Goal: Task Accomplishment & Management: Complete application form

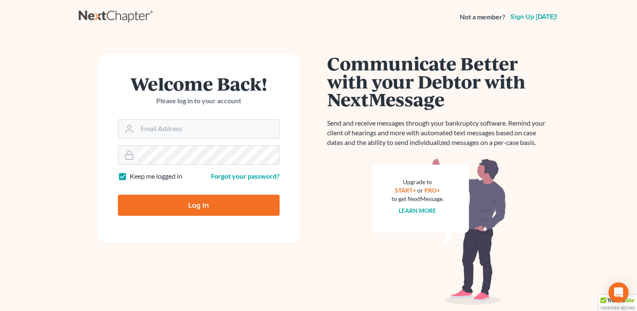
type input "[EMAIL_ADDRESS][DOMAIN_NAME]"
click at [181, 206] on input "Log In" at bounding box center [199, 205] width 162 height 21
type input "Thinking..."
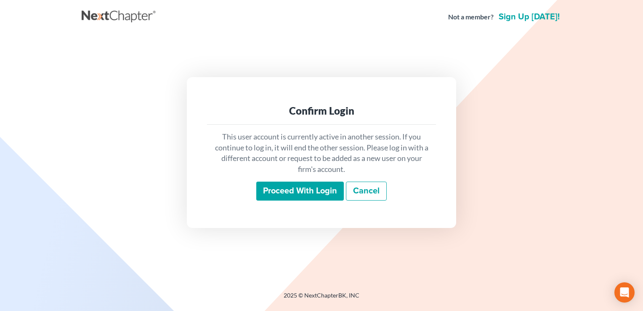
click at [312, 189] on input "Proceed with login" at bounding box center [300, 190] width 88 height 19
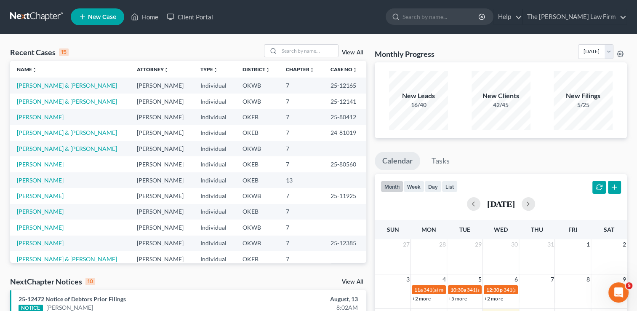
click at [39, 13] on link at bounding box center [37, 16] width 54 height 15
click at [308, 51] on input "search" at bounding box center [308, 51] width 59 height 12
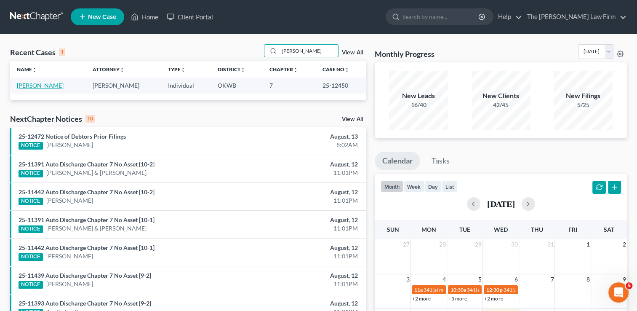
type input "barnes"
click at [37, 84] on link "Barnes, Cynthia" at bounding box center [40, 85] width 47 height 7
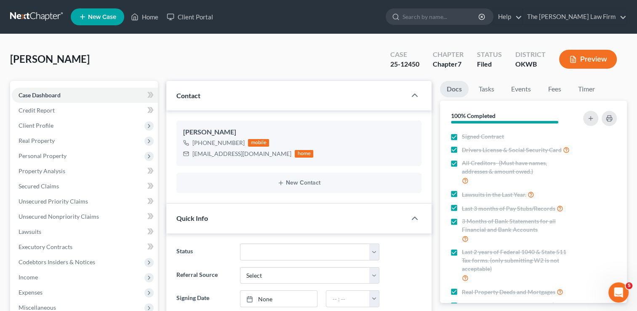
scroll to position [960, 0]
drag, startPoint x: 194, startPoint y: 152, endPoint x: 250, endPoint y: 156, distance: 56.5
click at [250, 156] on div "Cynth4u2@yahoo.com" at bounding box center [241, 153] width 99 height 8
drag, startPoint x: 250, startPoint y: 156, endPoint x: 239, endPoint y: 154, distance: 11.1
copy div "Cynth4u2@yahoo.com"
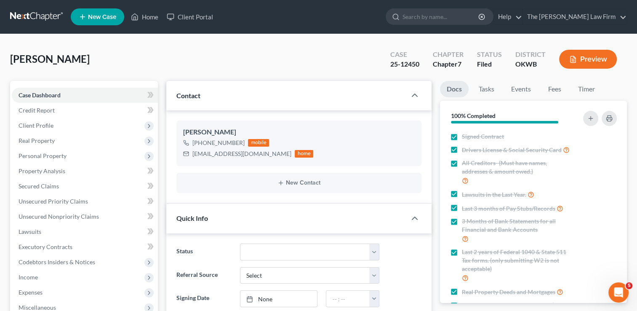
click at [288, 51] on div "Barnes, Cynthia Upgraded Case 25-12450 Chapter Chapter 7 Status Filed District …" at bounding box center [318, 62] width 617 height 37
drag, startPoint x: 419, startPoint y: 64, endPoint x: 402, endPoint y: 64, distance: 17.3
click at [402, 64] on div "25-12450" at bounding box center [404, 64] width 29 height 10
copy div "12450"
click at [524, 89] on link "Events" at bounding box center [520, 89] width 33 height 16
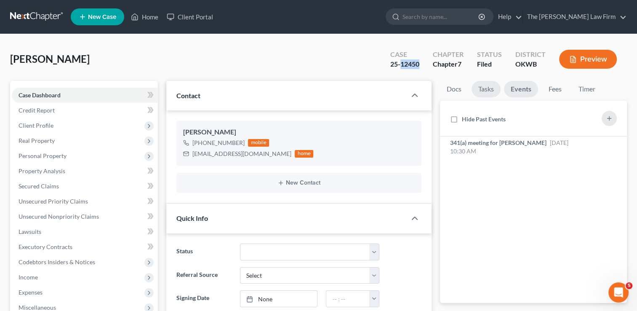
click at [489, 90] on link "Tasks" at bounding box center [486, 89] width 29 height 16
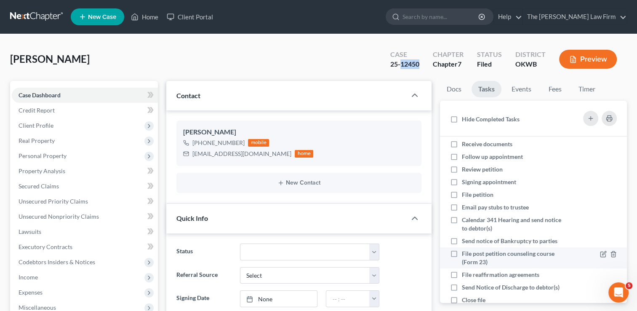
scroll to position [0, 0]
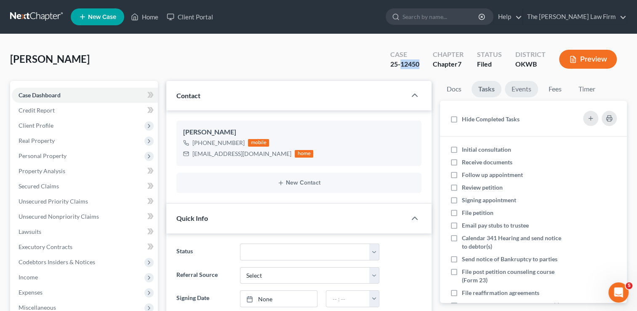
click at [515, 86] on link "Events" at bounding box center [521, 89] width 33 height 16
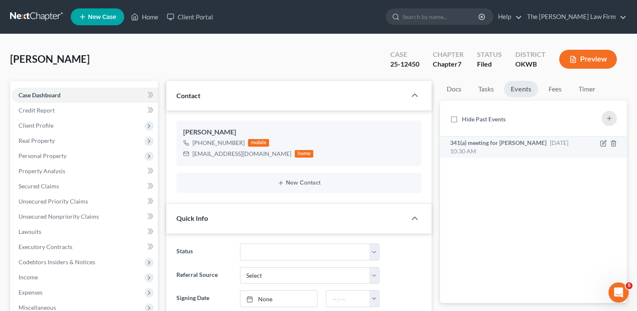
click at [474, 141] on span "341(a) meeting for Cynthia Barnes" at bounding box center [498, 142] width 96 height 7
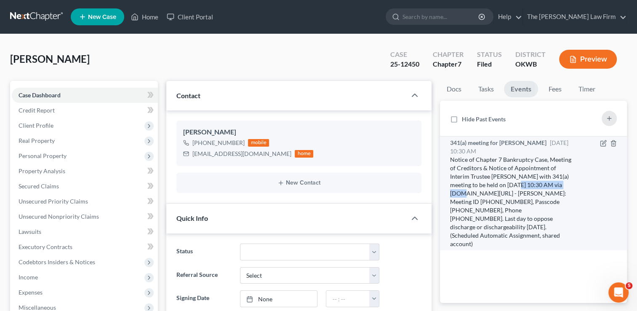
drag, startPoint x: 507, startPoint y: 184, endPoint x: 566, endPoint y: 186, distance: 59.0
click at [566, 186] on div "Notice of Chapter 7 Bankruptcy Case, Meeting of Creditors & Notice of Appointme…" at bounding box center [511, 201] width 123 height 93
drag, startPoint x: 566, startPoint y: 186, endPoint x: 537, endPoint y: 184, distance: 28.7
copy div "9/9/2025 at 10:30 AM"
drag, startPoint x: 556, startPoint y: 194, endPoint x: 474, endPoint y: 203, distance: 82.6
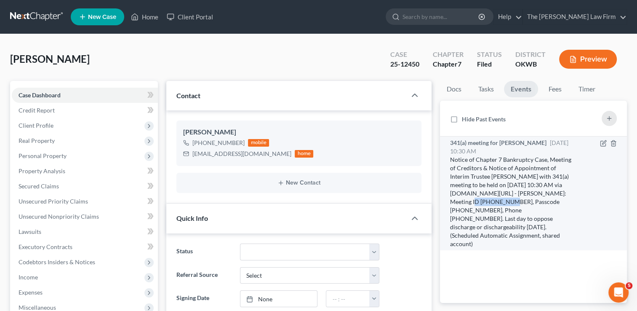
click at [474, 203] on div "Notice of Chapter 7 Bankruptcy Case, Meeting of Creditors & Notice of Appointme…" at bounding box center [511, 201] width 123 height 93
copy div "519 702 4115"
drag, startPoint x: 504, startPoint y: 200, endPoint x: 536, endPoint y: 202, distance: 32.4
click at [536, 202] on div "Notice of Chapter 7 Bankruptcy Case, Meeting of Creditors & Notice of Appointme…" at bounding box center [511, 201] width 123 height 93
drag, startPoint x: 536, startPoint y: 202, endPoint x: 516, endPoint y: 199, distance: 19.5
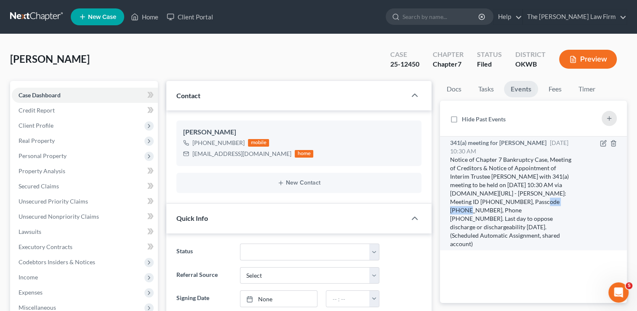
copy div "9457252616"
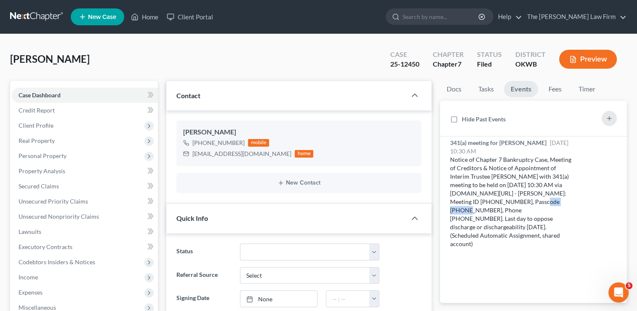
click at [28, 16] on link at bounding box center [37, 16] width 54 height 15
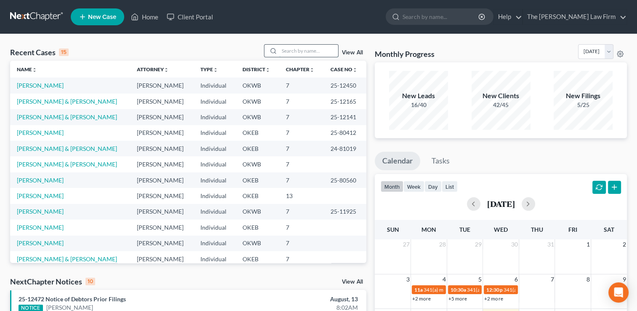
click at [296, 51] on input "search" at bounding box center [308, 51] width 59 height 12
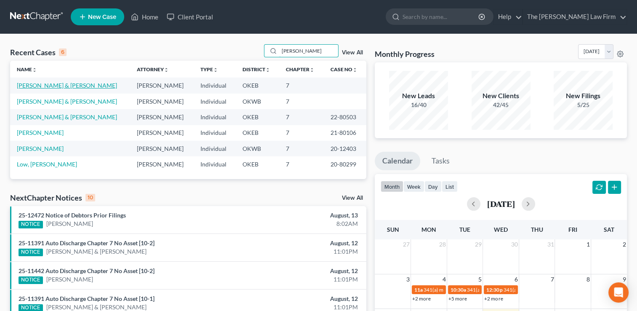
type input "lowe"
click at [41, 87] on link "[PERSON_NAME] & [PERSON_NAME]" at bounding box center [67, 85] width 100 height 7
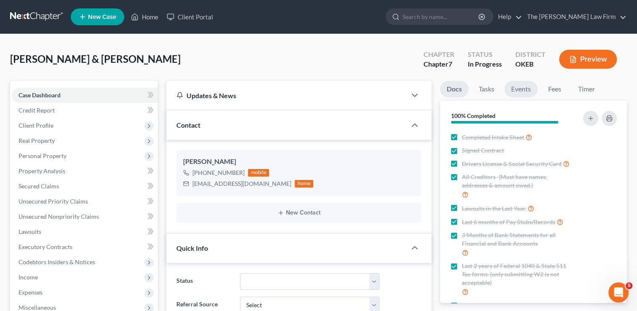
scroll to position [416, 0]
click at [525, 87] on link "Events" at bounding box center [520, 89] width 33 height 16
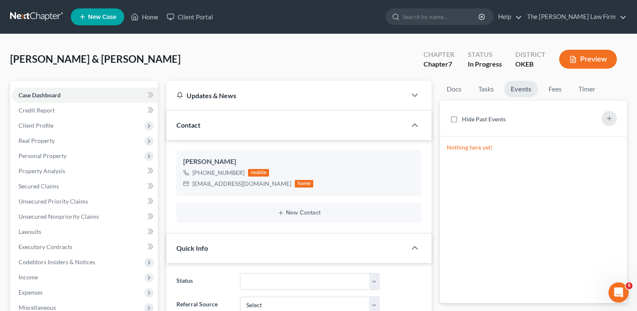
click at [291, 58] on div "Lowe, Aaron & Jacee Upgraded Chapter Chapter 7 Status In Progress District OKEB…" at bounding box center [318, 62] width 617 height 37
click at [35, 16] on link at bounding box center [37, 16] width 54 height 15
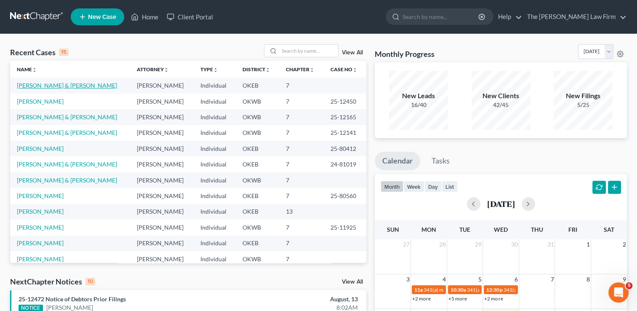
click at [48, 84] on link "[PERSON_NAME] & [PERSON_NAME]" at bounding box center [67, 85] width 100 height 7
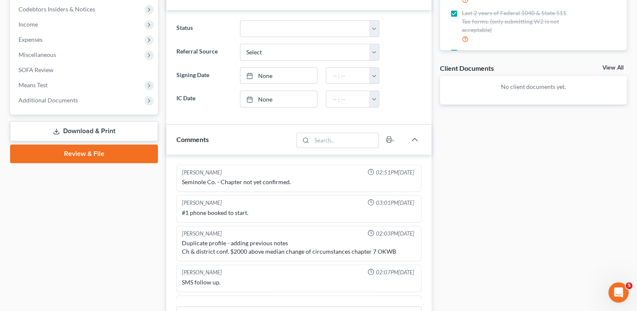
scroll to position [416, 0]
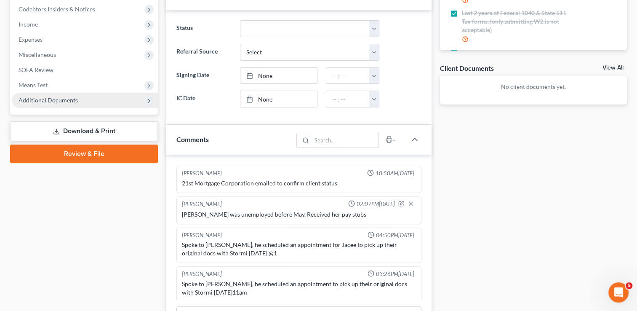
click at [50, 97] on span "Additional Documents" at bounding box center [48, 99] width 59 height 7
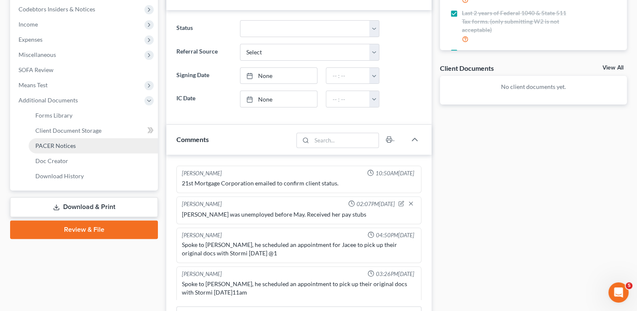
click at [57, 149] on link "PACER Notices" at bounding box center [93, 145] width 129 height 15
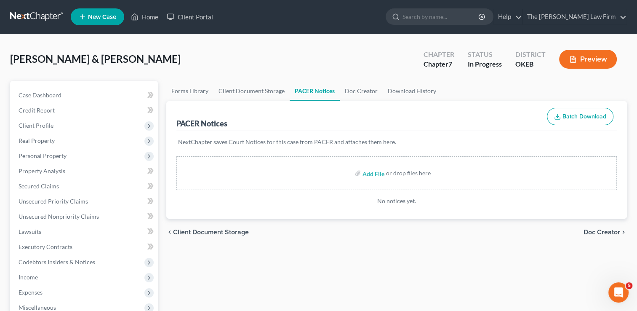
click at [26, 11] on link at bounding box center [37, 16] width 54 height 15
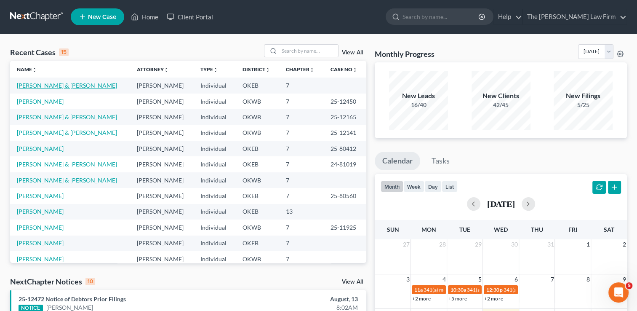
click at [29, 84] on link "[PERSON_NAME] & [PERSON_NAME]" at bounding box center [67, 85] width 100 height 7
click at [53, 85] on link "[PERSON_NAME] & [PERSON_NAME]" at bounding box center [67, 85] width 100 height 7
click at [28, 13] on link at bounding box center [37, 16] width 54 height 15
click at [40, 87] on link "[PERSON_NAME] & [PERSON_NAME]" at bounding box center [67, 85] width 100 height 7
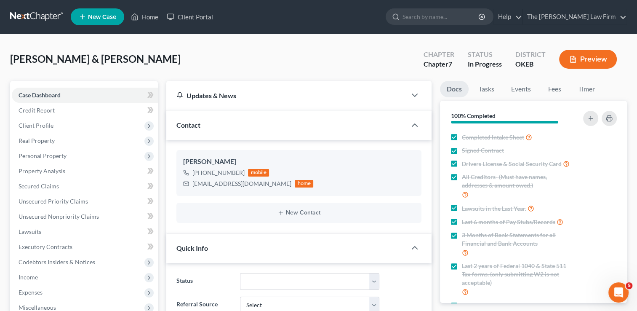
scroll to position [416, 0]
drag, startPoint x: 192, startPoint y: 184, endPoint x: 262, endPoint y: 188, distance: 70.5
click at [262, 188] on div "Aaron Lowe +1 (918) 304-7095 mobile biglowecattleco@gmail.com home" at bounding box center [298, 172] width 245 height 45
drag, startPoint x: 262, startPoint y: 188, endPoint x: 230, endPoint y: 182, distance: 32.6
copy div "biglowecattleco@gmail.com"
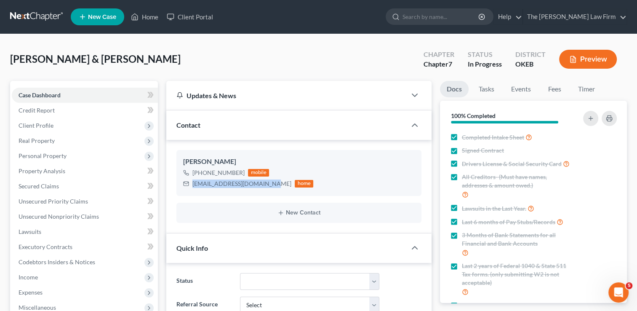
drag, startPoint x: 32, startPoint y: 14, endPoint x: 60, endPoint y: 26, distance: 29.6
click at [32, 14] on link at bounding box center [37, 16] width 54 height 15
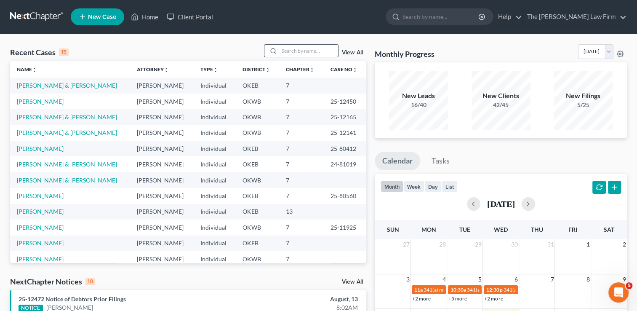
click at [305, 48] on input "search" at bounding box center [308, 51] width 59 height 12
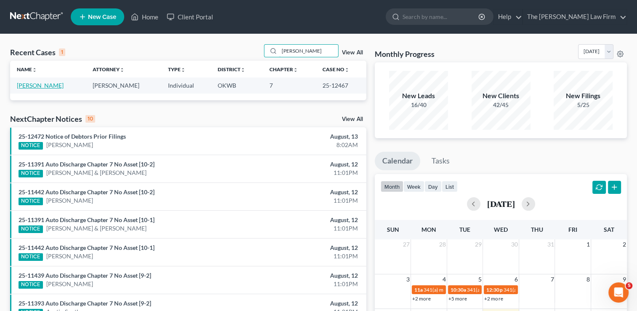
type input "bradshaw"
click at [40, 85] on link "[PERSON_NAME]" at bounding box center [40, 85] width 47 height 7
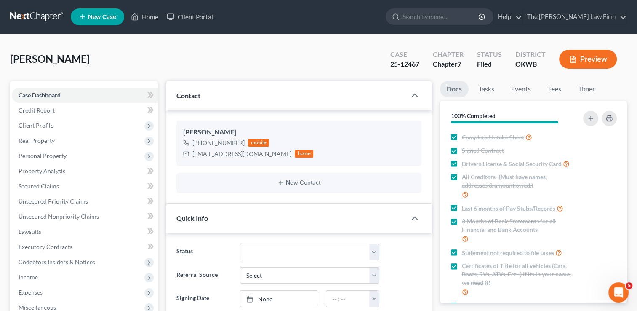
scroll to position [131, 0]
drag, startPoint x: 192, startPoint y: 155, endPoint x: 259, endPoint y: 161, distance: 67.2
click at [259, 161] on div "Deborah Bradshaw +1 (214) 491-8754 mobile dbradshaw09@gmail.com home" at bounding box center [298, 142] width 245 height 45
drag, startPoint x: 259, startPoint y: 161, endPoint x: 238, endPoint y: 153, distance: 22.8
copy div "dbradshaw09@gmail.com"
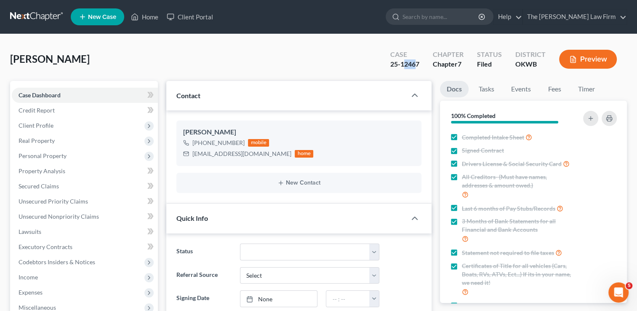
drag, startPoint x: 403, startPoint y: 65, endPoint x: 418, endPoint y: 67, distance: 14.4
click at [418, 67] on div "25-12467" at bounding box center [404, 64] width 29 height 10
drag, startPoint x: 418, startPoint y: 67, endPoint x: 423, endPoint y: 71, distance: 6.6
click at [424, 71] on div "Case 25-12467" at bounding box center [405, 60] width 43 height 25
drag, startPoint x: 401, startPoint y: 64, endPoint x: 419, endPoint y: 67, distance: 18.7
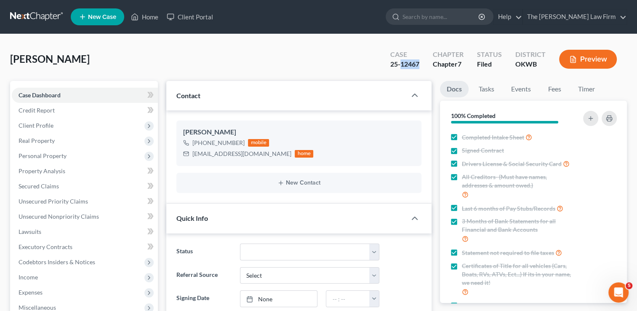
click at [419, 67] on div "25-12467" at bounding box center [404, 64] width 29 height 10
drag, startPoint x: 419, startPoint y: 67, endPoint x: 412, endPoint y: 64, distance: 7.7
copy div "12467"
click at [529, 90] on link "Events" at bounding box center [520, 89] width 33 height 16
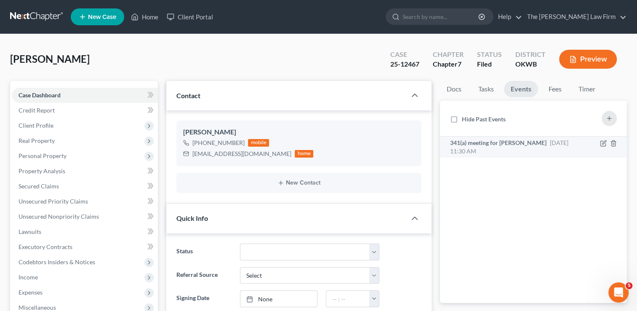
click at [500, 149] on div "341(a) meeting for Deborah Bradshaw Sep 10, 2025 11:30 AM" at bounding box center [511, 147] width 123 height 17
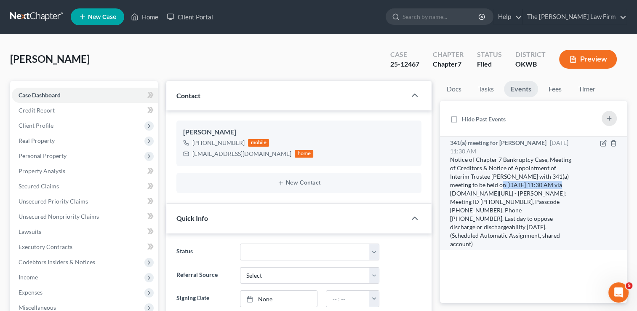
drag, startPoint x: 507, startPoint y: 185, endPoint x: 566, endPoint y: 183, distance: 59.4
click at [566, 183] on div "Notice of Chapter 7 Bankruptcy Case, Meeting of Creditors & Notice of Appointme…" at bounding box center [511, 201] width 123 height 93
drag, startPoint x: 566, startPoint y: 183, endPoint x: 536, endPoint y: 184, distance: 29.9
copy div "9/10/2025 at 11:30 AM"
drag, startPoint x: 550, startPoint y: 193, endPoint x: 462, endPoint y: 203, distance: 88.6
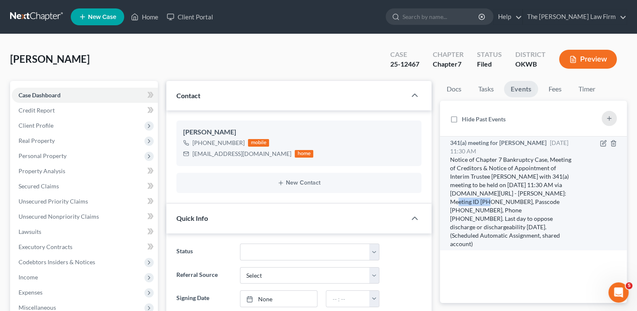
click at [462, 203] on div "Notice of Chapter 7 Bankruptcy Case, Meeting of Creditors & Notice of Appointme…" at bounding box center [511, 201] width 123 height 93
drag, startPoint x: 462, startPoint y: 203, endPoint x: 458, endPoint y: 201, distance: 4.3
copy div "303 265 9045"
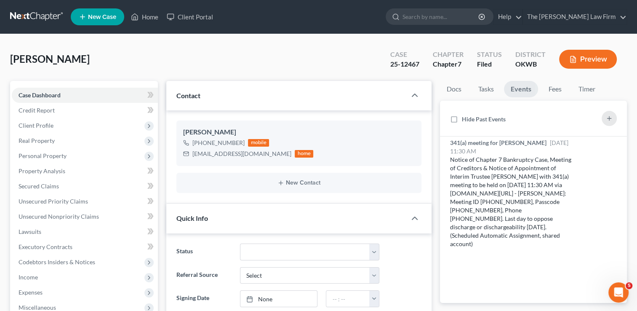
click at [346, 51] on div "Bradshaw, Deborah Upgraded Case 25-12467 Chapter Chapter 7 Status Filed Distric…" at bounding box center [318, 62] width 617 height 37
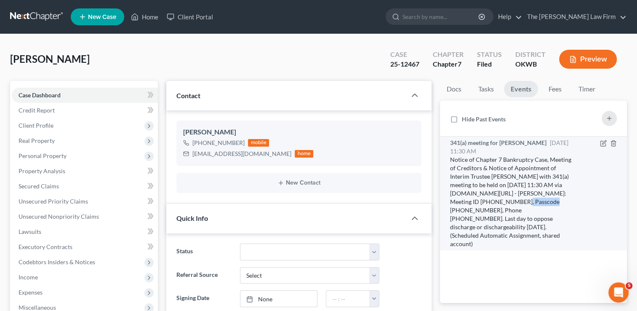
drag, startPoint x: 491, startPoint y: 202, endPoint x: 524, endPoint y: 202, distance: 32.8
click at [524, 202] on div "Notice of Chapter 7 Bankruptcy Case, Meeting of Creditors & Notice of Appointme…" at bounding box center [511, 201] width 123 height 93
drag, startPoint x: 524, startPoint y: 202, endPoint x: 516, endPoint y: 201, distance: 8.4
copy div "0600197562"
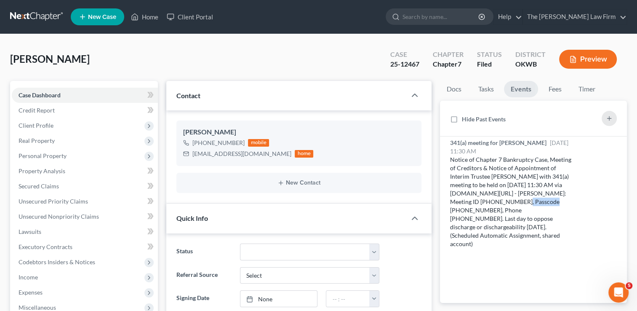
click at [30, 14] on link at bounding box center [37, 16] width 54 height 15
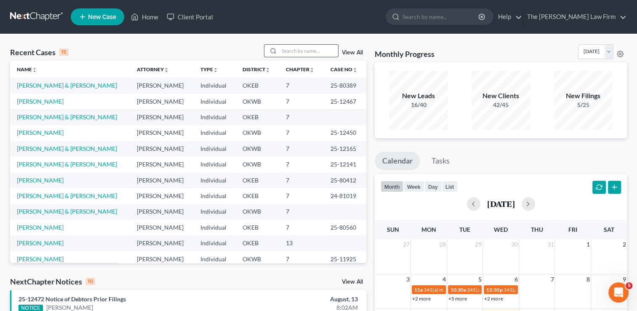
click at [305, 50] on input "search" at bounding box center [308, 51] width 59 height 12
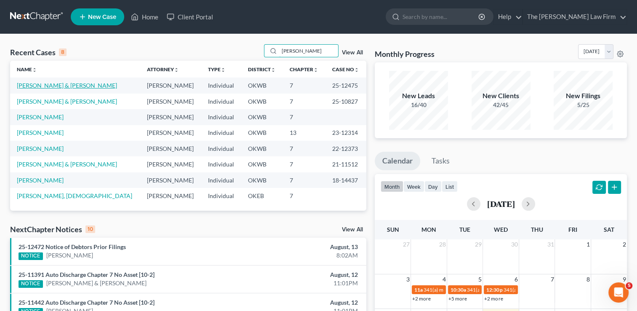
type input "[PERSON_NAME]"
click at [49, 85] on link "[PERSON_NAME] & [PERSON_NAME]" at bounding box center [67, 85] width 100 height 7
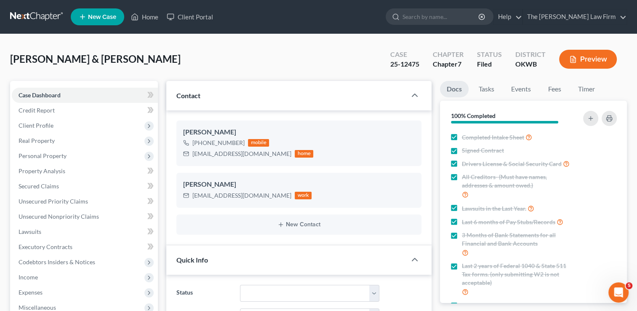
scroll to position [109, 0]
click at [524, 87] on link "Events" at bounding box center [520, 89] width 33 height 16
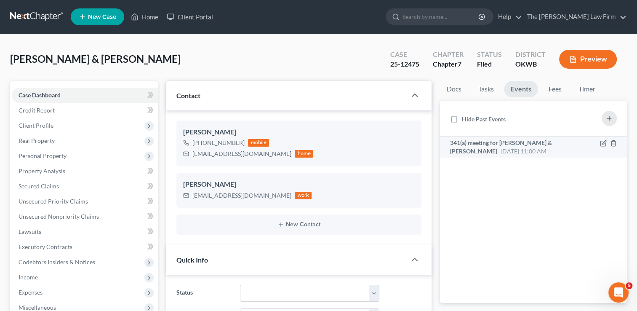
click at [511, 146] on div "341(a) meeting for Terry Campbell & Synthia Campbell Sep 9, 2025 11:00 AM" at bounding box center [511, 147] width 123 height 17
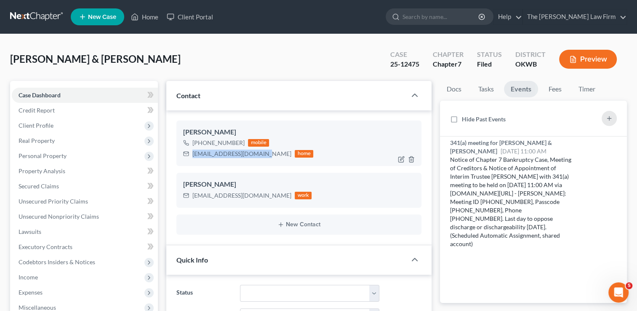
drag, startPoint x: 194, startPoint y: 154, endPoint x: 266, endPoint y: 161, distance: 71.9
click at [266, 161] on div "Terry Campbell +1 (405) 968-5773 mobile mssyndy1966@hotmail.com home" at bounding box center [298, 142] width 245 height 45
drag, startPoint x: 266, startPoint y: 161, endPoint x: 253, endPoint y: 152, distance: 15.2
copy div "mssyndy1966@hotmail.com"
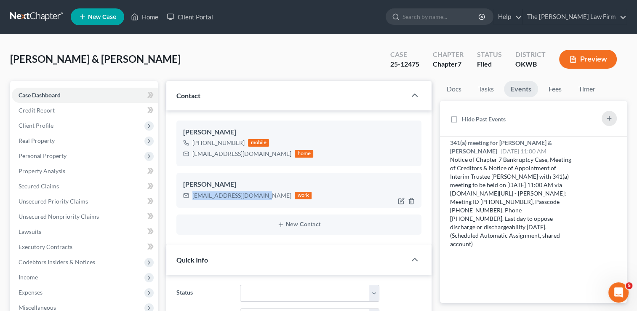
drag, startPoint x: 192, startPoint y: 195, endPoint x: 258, endPoint y: 203, distance: 66.1
click at [258, 203] on div "Terry Campbell scampbell@ioi-tulsa.com work" at bounding box center [298, 190] width 245 height 35
drag, startPoint x: 256, startPoint y: 203, endPoint x: 237, endPoint y: 195, distance: 21.3
copy div "scampbell@ioi-tulsa.com"
drag, startPoint x: 421, startPoint y: 63, endPoint x: 403, endPoint y: 66, distance: 18.3
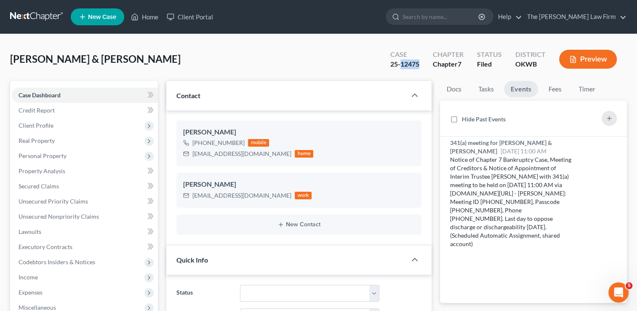
click at [402, 66] on div "Case 25-12475" at bounding box center [405, 60] width 43 height 25
copy div "12475"
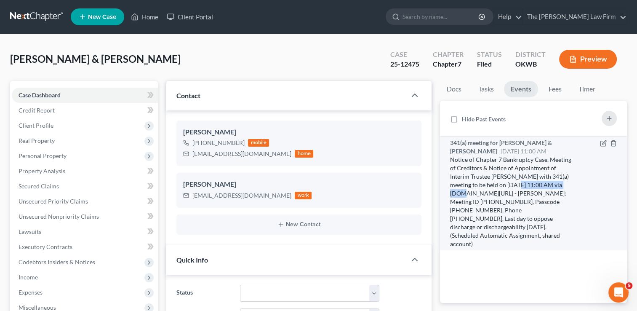
drag, startPoint x: 506, startPoint y: 186, endPoint x: 563, endPoint y: 184, distance: 56.9
click at [563, 184] on div "Notice of Chapter 7 Bankruptcy Case, Meeting of Creditors & Notice of Appointme…" at bounding box center [511, 201] width 123 height 93
drag, startPoint x: 563, startPoint y: 184, endPoint x: 535, endPoint y: 185, distance: 28.2
copy div "9/9/2025 at 11:00 AM"
drag, startPoint x: 556, startPoint y: 193, endPoint x: 475, endPoint y: 201, distance: 80.9
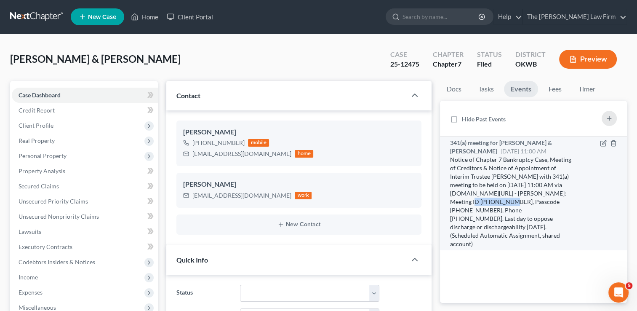
click at [475, 201] on div "Notice of Chapter 7 Bankruptcy Case, Meeting of Creditors & Notice of Appointme…" at bounding box center [511, 201] width 123 height 93
drag, startPoint x: 475, startPoint y: 201, endPoint x: 466, endPoint y: 201, distance: 9.7
copy div "519 702 4115"
drag, startPoint x: 503, startPoint y: 202, endPoint x: 536, endPoint y: 204, distance: 32.5
click at [536, 204] on div "Notice of Chapter 7 Bankruptcy Case, Meeting of Creditors & Notice of Appointme…" at bounding box center [511, 201] width 123 height 93
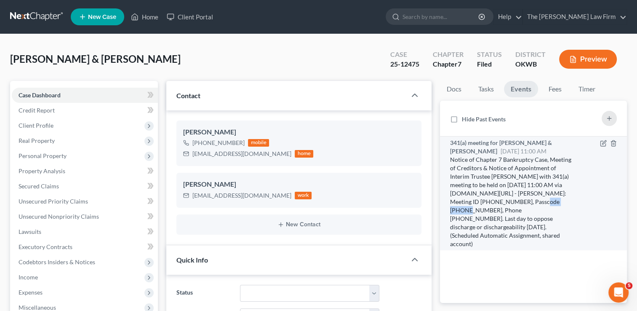
drag, startPoint x: 536, startPoint y: 204, endPoint x: 528, endPoint y: 201, distance: 8.5
copy div "9457252616"
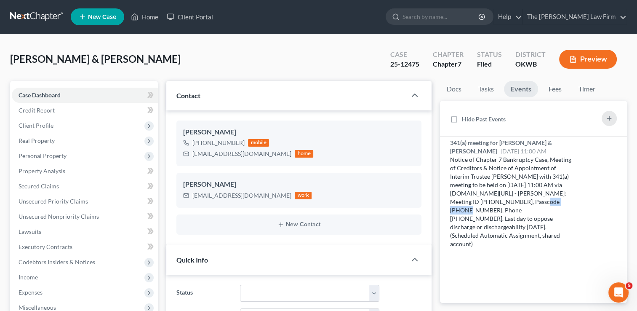
click at [37, 16] on link at bounding box center [37, 16] width 54 height 15
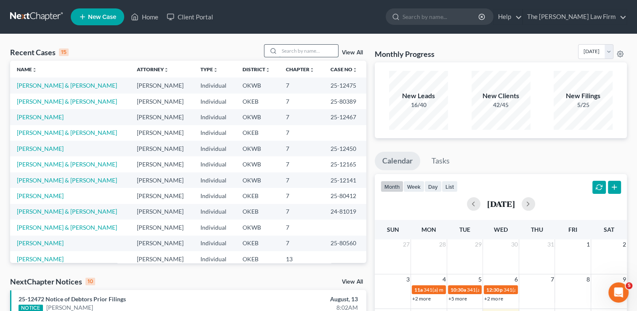
click at [304, 51] on input "search" at bounding box center [308, 51] width 59 height 12
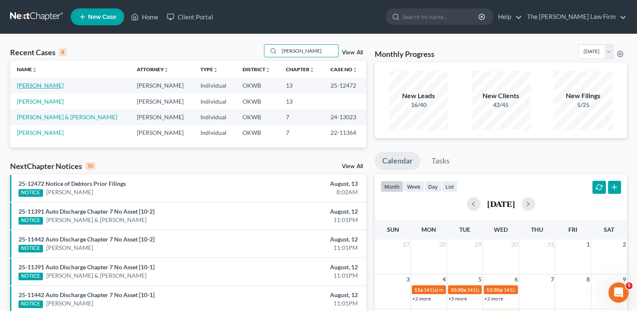
type input "[PERSON_NAME]"
click at [30, 86] on link "[PERSON_NAME]" at bounding box center [40, 85] width 47 height 7
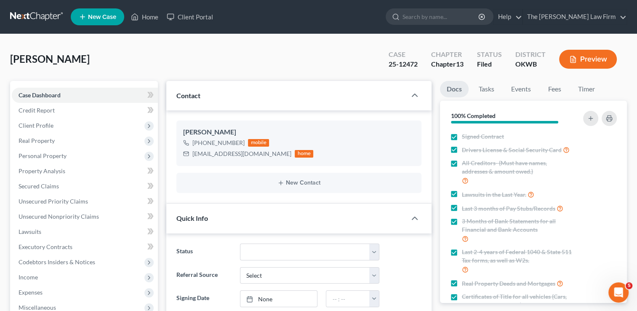
scroll to position [251, 0]
click at [522, 87] on link "Events" at bounding box center [520, 89] width 33 height 16
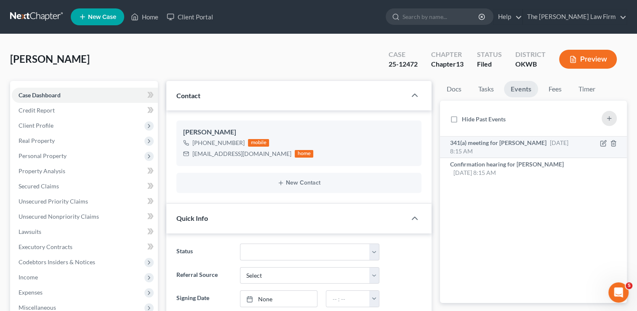
click at [501, 150] on div "341(a) meeting for [PERSON_NAME] [DATE] 8:15 AM" at bounding box center [511, 147] width 123 height 17
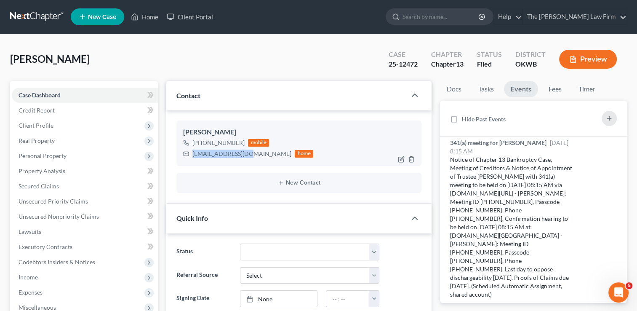
drag, startPoint x: 192, startPoint y: 154, endPoint x: 245, endPoint y: 160, distance: 53.0
click at [245, 160] on div "[PERSON_NAME] [PHONE_NUMBER] mobile [EMAIL_ADDRESS][DOMAIN_NAME] home" at bounding box center [298, 142] width 245 height 45
drag, startPoint x: 245, startPoint y: 160, endPoint x: 215, endPoint y: 154, distance: 30.2
copy div "sjnsdeau@gmail.com"
drag, startPoint x: 418, startPoint y: 64, endPoint x: 400, endPoint y: 63, distance: 19.0
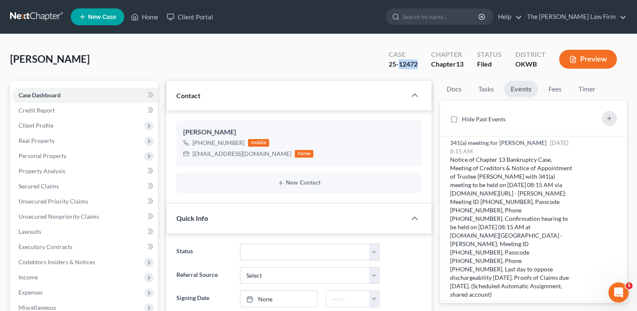
click at [400, 63] on div "Case 25-12472" at bounding box center [403, 60] width 43 height 25
copy div "12472"
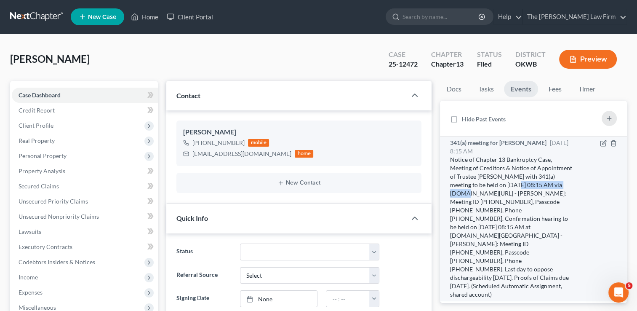
drag, startPoint x: 506, startPoint y: 184, endPoint x: 568, endPoint y: 188, distance: 62.8
click at [568, 188] on div "Notice of Chapter 13 Bankruptcy Case, Meeting of Creditors & Notice of Appointm…" at bounding box center [511, 226] width 123 height 143
drag, startPoint x: 568, startPoint y: 188, endPoint x: 537, endPoint y: 184, distance: 31.4
copy div "9/25/2025 at 08:15 AM"
drag, startPoint x: 557, startPoint y: 192, endPoint x: 475, endPoint y: 205, distance: 83.4
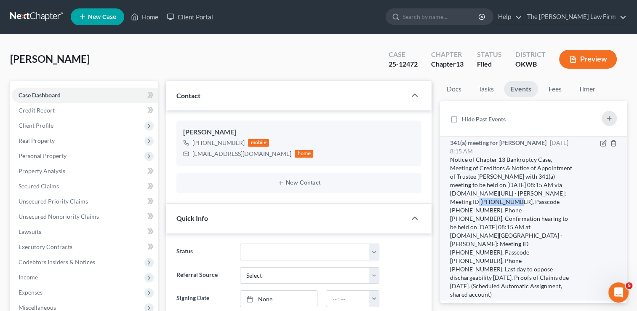
click at [475, 205] on div "Notice of Chapter 13 Bankruptcy Case, Meeting of Creditors & Notice of Appointm…" at bounding box center [511, 226] width 123 height 143
drag, startPoint x: 475, startPoint y: 205, endPoint x: 463, endPoint y: 202, distance: 12.2
copy div "524 938 2419"
drag, startPoint x: 504, startPoint y: 201, endPoint x: 537, endPoint y: 203, distance: 33.3
click at [537, 203] on div "Notice of Chapter 13 Bankruptcy Case, Meeting of Creditors & Notice of Appointm…" at bounding box center [511, 226] width 123 height 143
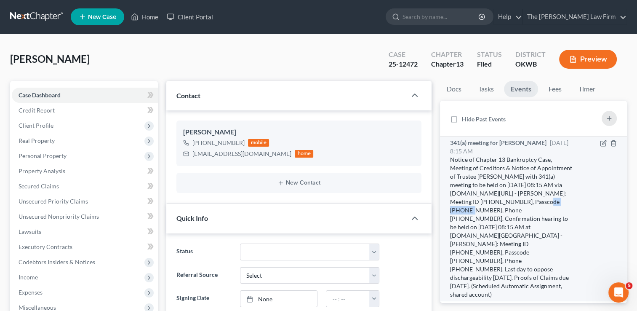
drag, startPoint x: 537, startPoint y: 203, endPoint x: 521, endPoint y: 201, distance: 15.6
copy div "1283125580"
click at [504, 304] on span "Confirmation hearing for Sherri Butler" at bounding box center [507, 307] width 114 height 7
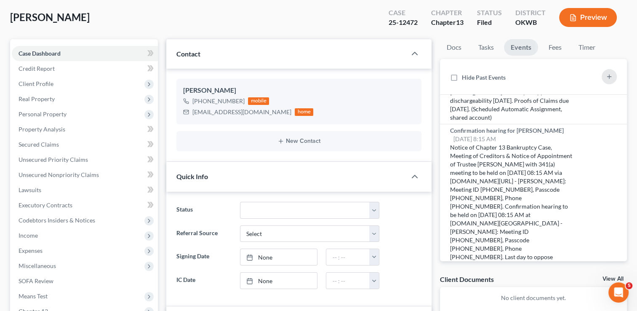
scroll to position [0, 0]
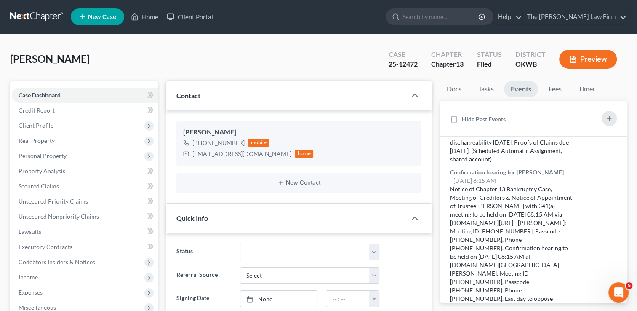
click at [35, 14] on link at bounding box center [37, 16] width 54 height 15
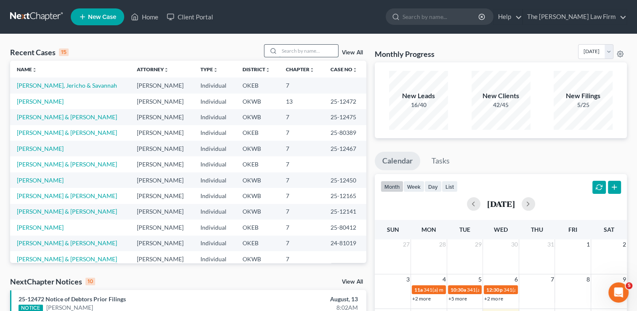
click at [315, 50] on input "search" at bounding box center [308, 51] width 59 height 12
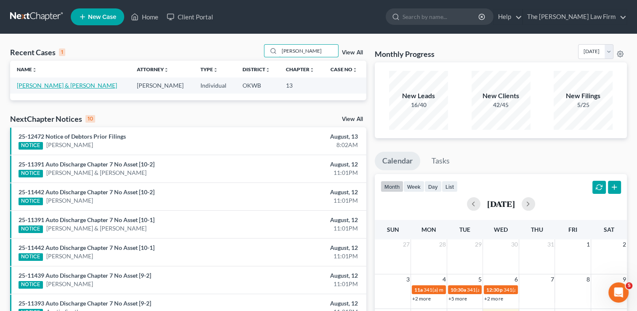
type input "[PERSON_NAME]"
click at [90, 86] on link "[PERSON_NAME] & [PERSON_NAME]" at bounding box center [67, 85] width 100 height 7
select select "1"
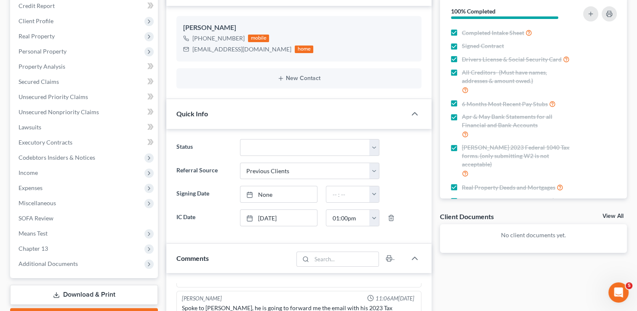
scroll to position [126, 0]
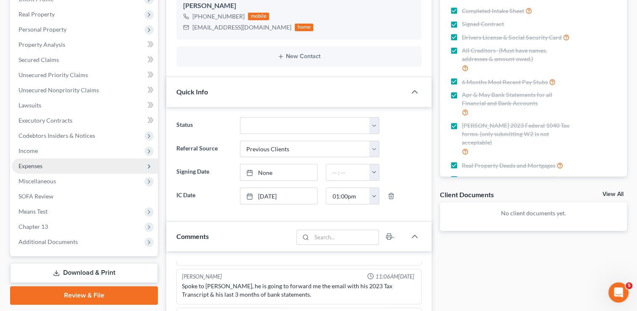
click at [39, 164] on span "Expenses" at bounding box center [31, 165] width 24 height 7
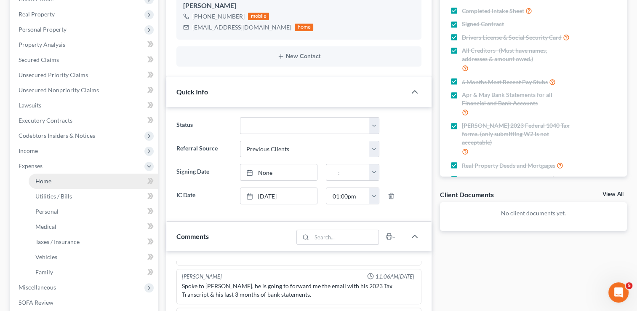
click at [57, 183] on link "Home" at bounding box center [93, 180] width 129 height 15
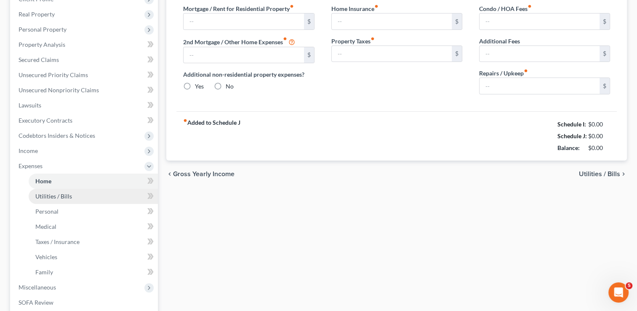
type input "1,239.00"
type input "0.00"
radio input "true"
type input "0.00"
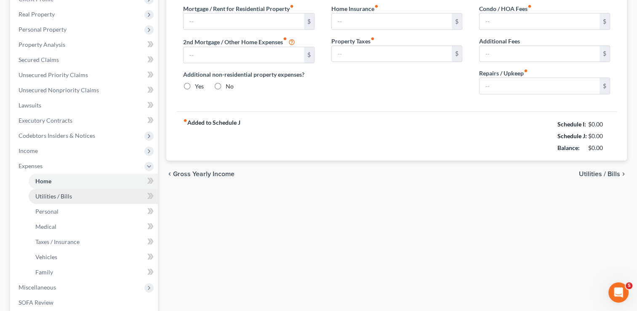
type input "0.00"
type input "100.00"
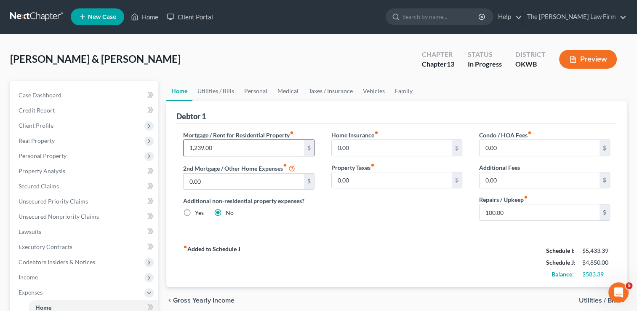
click at [223, 146] on input "1,239.00" at bounding box center [244, 148] width 120 height 16
type input "1,467.60"
click at [373, 209] on div "Home Insurance fiber_manual_record 0.00 $ Property Taxes fiber_manual_record 0.…" at bounding box center [397, 179] width 148 height 97
click at [43, 181] on link "Secured Claims" at bounding box center [85, 186] width 146 height 15
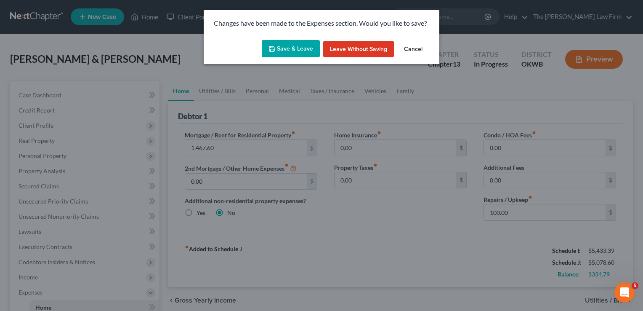
click at [289, 49] on button "Save & Leave" at bounding box center [291, 49] width 58 height 18
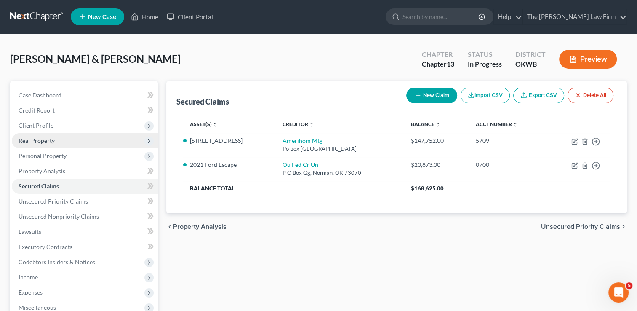
click at [35, 140] on span "Real Property" at bounding box center [37, 140] width 36 height 7
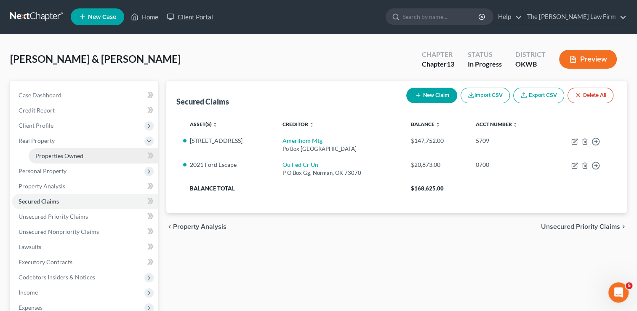
click at [69, 155] on span "Properties Owned" at bounding box center [59, 155] width 48 height 7
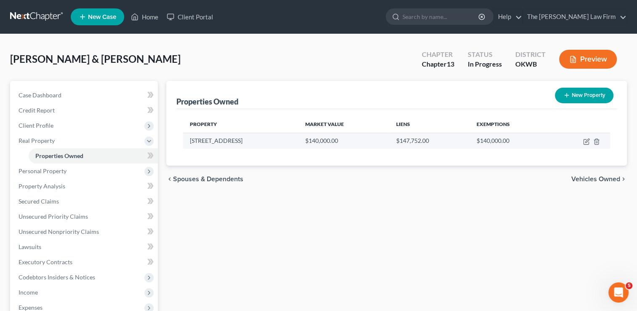
click at [355, 141] on td "$140,000.00" at bounding box center [344, 141] width 91 height 16
click at [586, 141] on icon "button" at bounding box center [587, 141] width 4 height 4
select select "37"
select select "2"
select select "33"
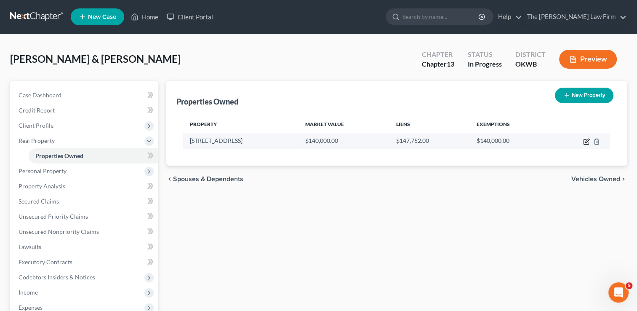
select select "2"
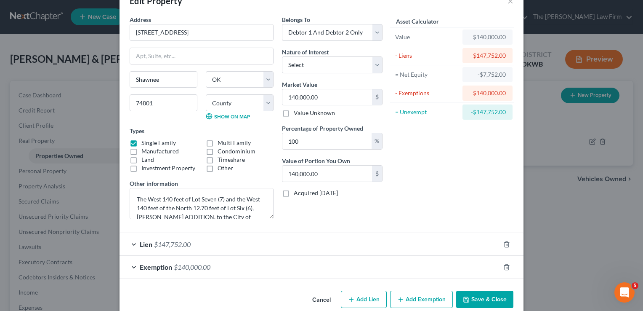
scroll to position [36, 0]
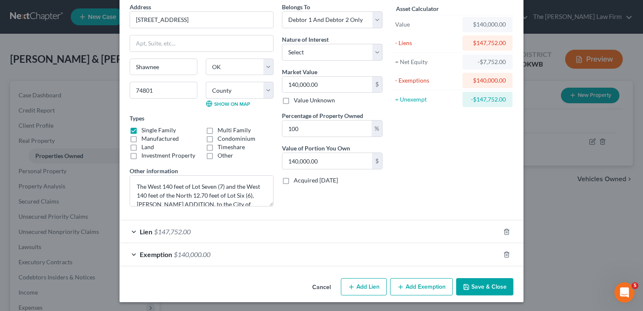
click at [220, 235] on div "Lien $147,752.00" at bounding box center [310, 231] width 381 height 22
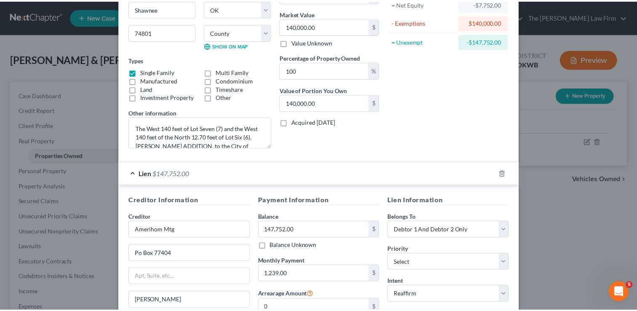
scroll to position [205, 0]
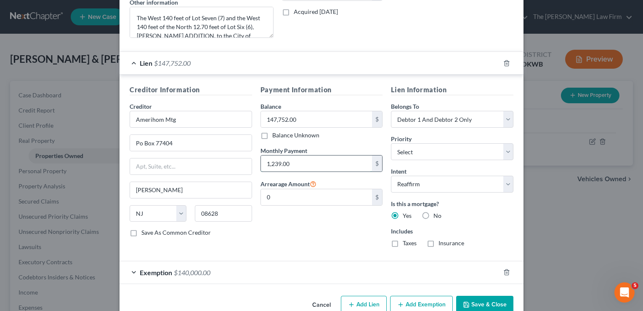
click at [301, 163] on input "1,239.00" at bounding box center [317, 163] width 112 height 16
type input "1,467.60"
click at [487, 300] on button "Save & Close" at bounding box center [484, 305] width 57 height 18
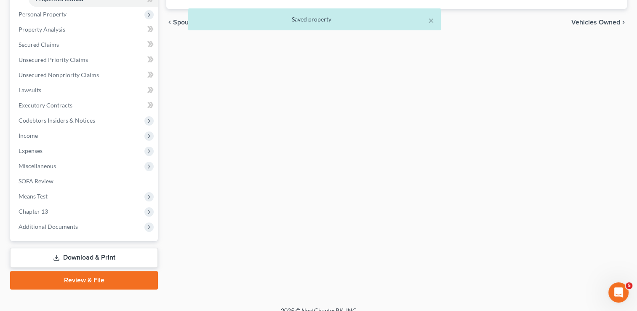
scroll to position [166, 0]
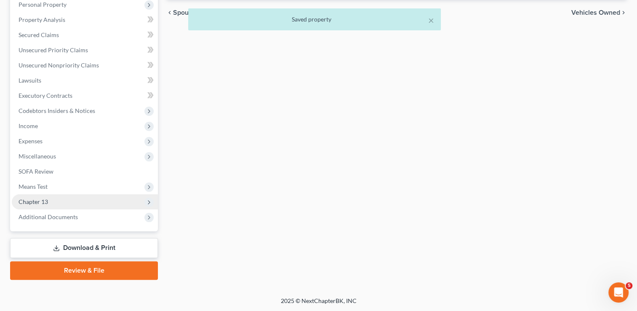
click at [41, 201] on span "Chapter 13" at bounding box center [33, 201] width 29 height 7
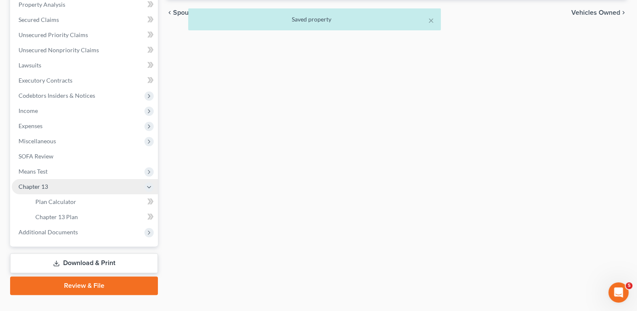
scroll to position [151, 0]
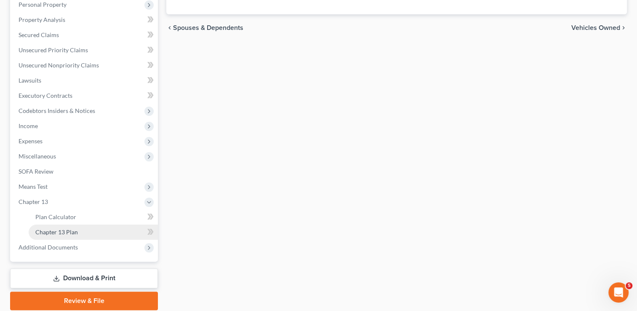
click at [77, 230] on span "Chapter 13 Plan" at bounding box center [56, 231] width 43 height 7
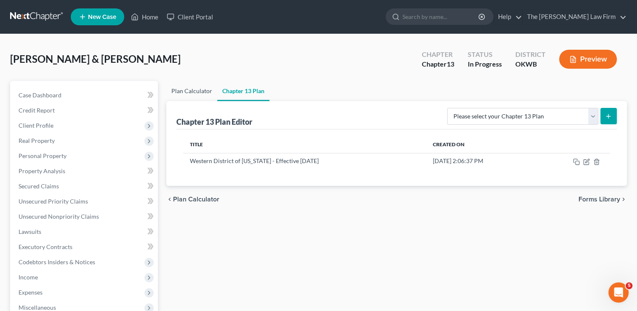
click at [197, 89] on link "Plan Calculator" at bounding box center [191, 91] width 51 height 20
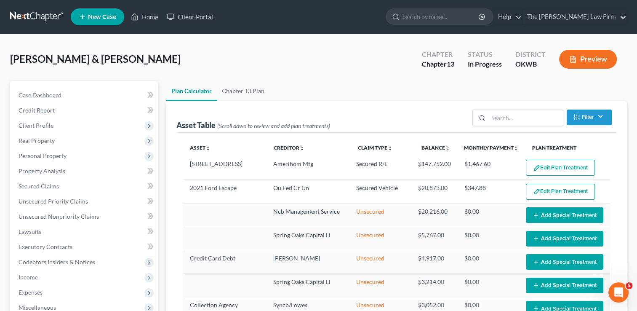
select select "59"
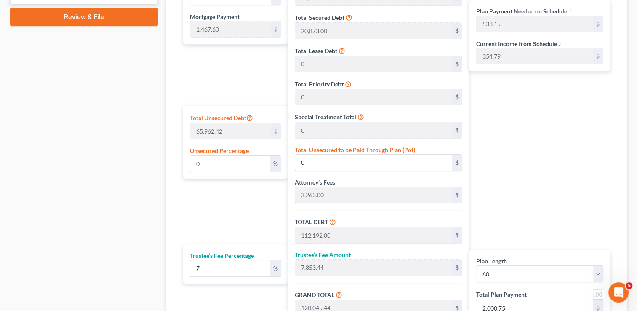
scroll to position [541, 0]
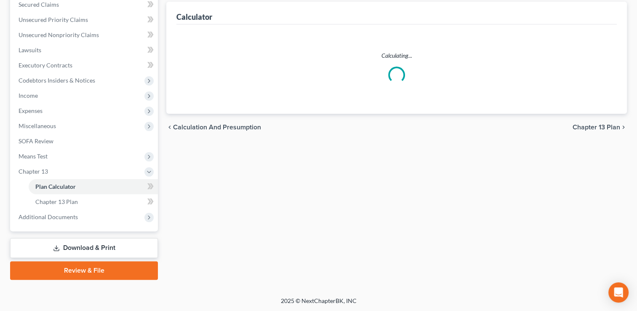
select select "59"
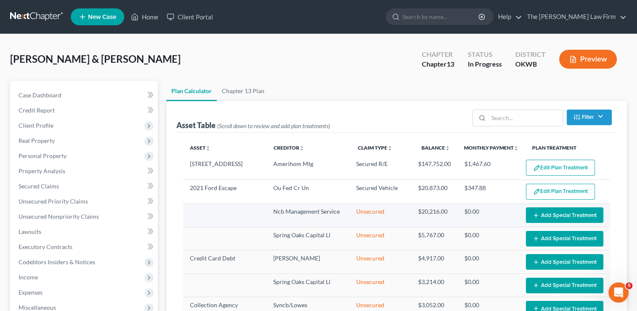
select select "59"
click at [239, 90] on link "Chapter 13 Plan" at bounding box center [243, 91] width 53 height 20
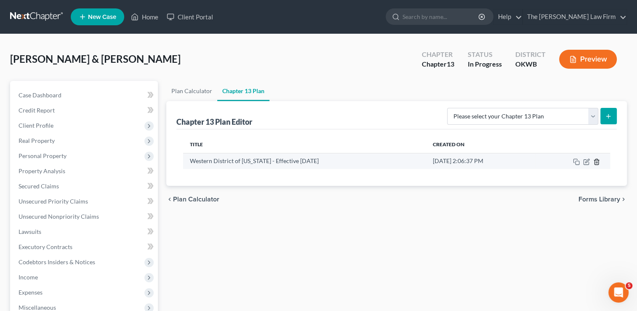
click at [596, 161] on line "button" at bounding box center [596, 162] width 0 height 2
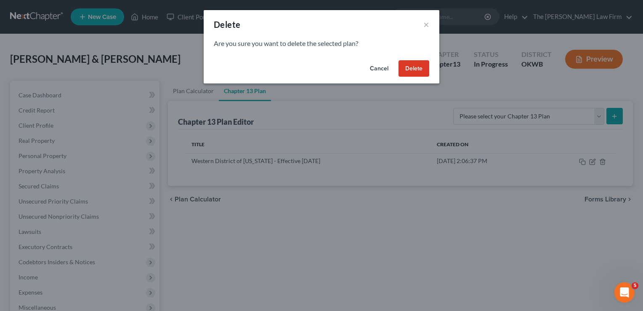
click at [424, 66] on button "Delete" at bounding box center [414, 68] width 31 height 17
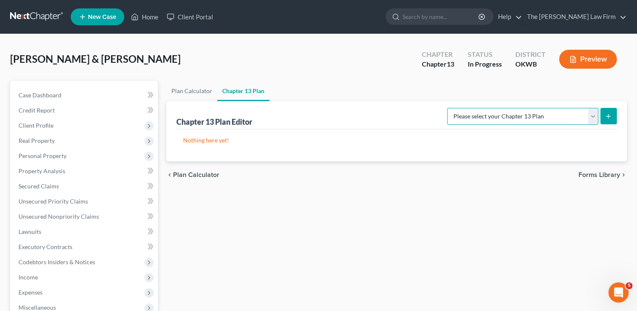
click at [593, 115] on select "Please select your Chapter 13 Plan National Form Plan - Official Form 113 Weste…" at bounding box center [522, 116] width 151 height 17
select select "2"
click at [448, 108] on select "Please select your Chapter 13 Plan National Form Plan - Official Form 113 Weste…" at bounding box center [522, 116] width 151 height 17
click at [608, 115] on line "submit" at bounding box center [608, 116] width 0 height 4
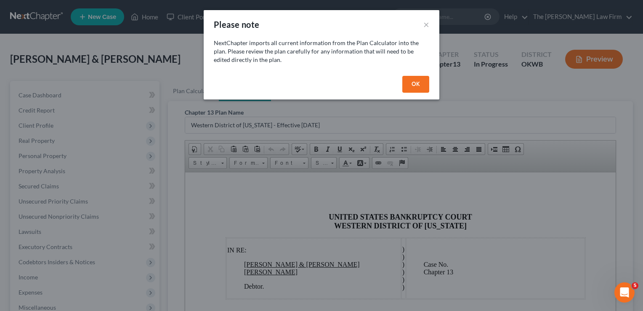
click at [421, 83] on button "OK" at bounding box center [415, 84] width 27 height 17
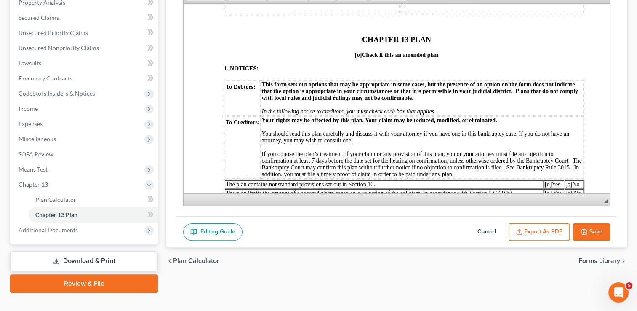
scroll to position [168, 0]
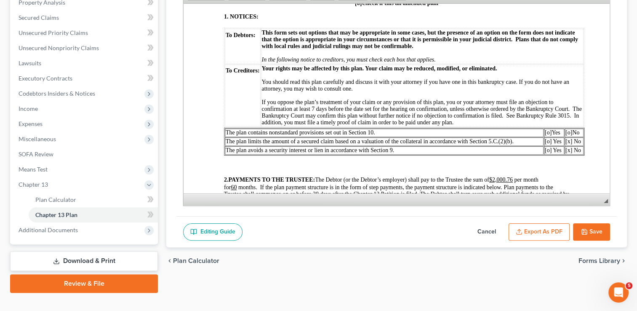
click at [570, 135] on span "[o]" at bounding box center [568, 132] width 7 height 6
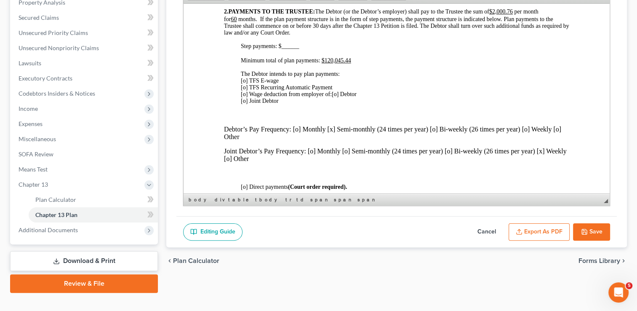
scroll to position [337, 0]
click at [244, 96] on span "[o] TFS E-wage [o] TFS Recurring Automatic Payment [o] Wage deduction from empl…" at bounding box center [287, 87] width 92 height 20
click at [339, 103] on span "[o] Debtor [o] Joint Debtor" at bounding box center [299, 96] width 116 height 13
click at [337, 103] on span "[x ] Debtor [o] Joint Debtor" at bounding box center [299, 96] width 116 height 13
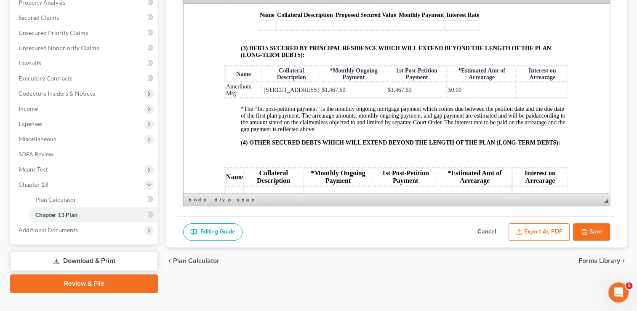
scroll to position [1280, 0]
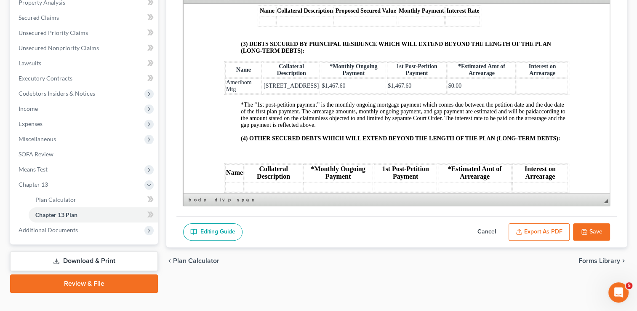
click at [529, 93] on td at bounding box center [542, 85] width 51 height 15
drag, startPoint x: 462, startPoint y: 132, endPoint x: 446, endPoint y: 129, distance: 15.8
click at [448, 93] on td "$0.00" at bounding box center [482, 85] width 68 height 15
click at [477, 114] on span "*The “1st post-petition payment” is the monthly ongoing mortgage payment which …" at bounding box center [402, 107] width 323 height 13
click at [450, 88] on span "$11122.90" at bounding box center [460, 85] width 24 height 6
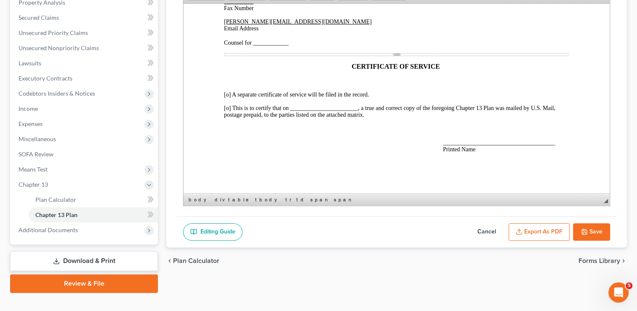
scroll to position [2080, 0]
click at [254, 45] on span "Counsel for ____________" at bounding box center [256, 42] width 64 height 6
drag, startPoint x: 308, startPoint y: 75, endPoint x: 271, endPoint y: 73, distance: 36.7
click at [271, 46] on p "[PERSON_NAME][EMAIL_ADDRESS][DOMAIN_NAME] Email Address Counsel for Debtors____…" at bounding box center [396, 32] width 345 height 28
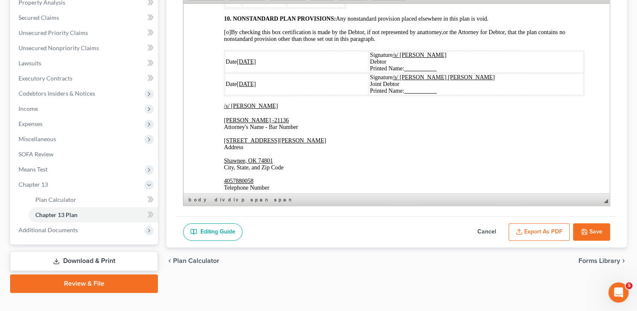
scroll to position [1869, 0]
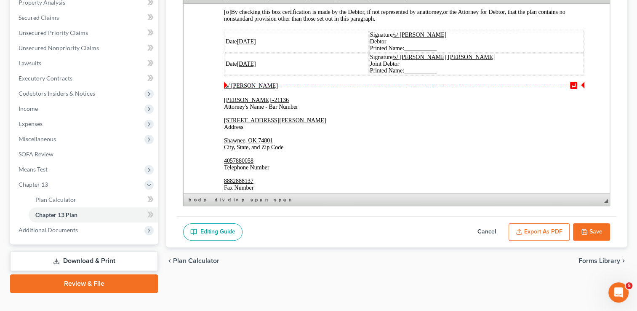
click at [251, 44] on u "[DATE]" at bounding box center [246, 41] width 19 height 6
click at [251, 67] on u "[DATE]" at bounding box center [246, 63] width 19 height 6
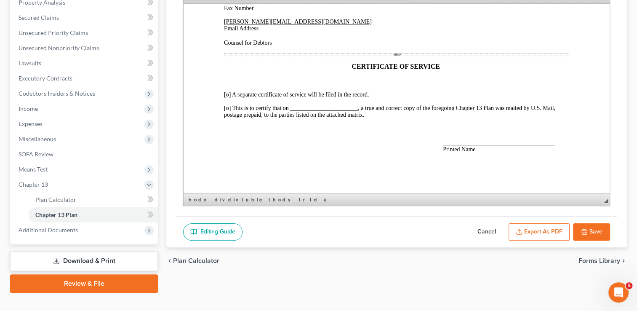
scroll to position [2111, 0]
click at [297, 106] on span "[o] This is to certify that on _______________________, a true and correct copy…" at bounding box center [389, 110] width 331 height 13
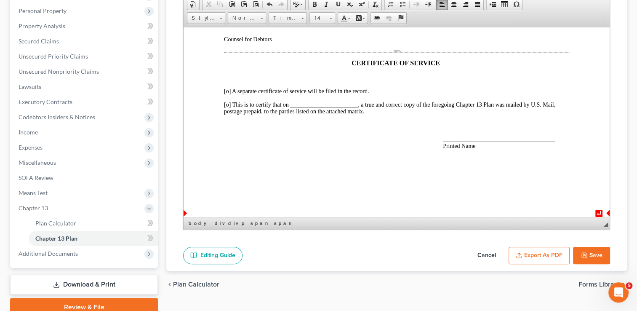
scroll to position [84, 0]
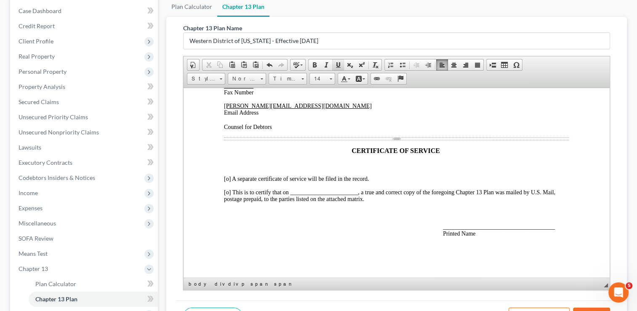
click at [335, 64] on span at bounding box center [338, 64] width 7 height 7
drag, startPoint x: 320, startPoint y: 191, endPoint x: 379, endPoint y: 194, distance: 58.6
click at [379, 194] on span "[o] This is to certify that on __ ​[DATE] _____________________, a true and cor…" at bounding box center [392, 195] width 336 height 13
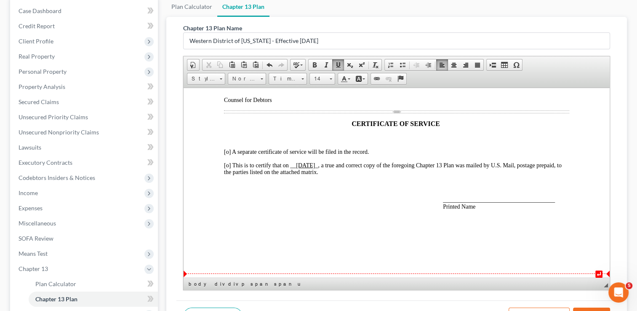
click at [450, 209] on span "______________________________________ Printed Name" at bounding box center [499, 202] width 112 height 13
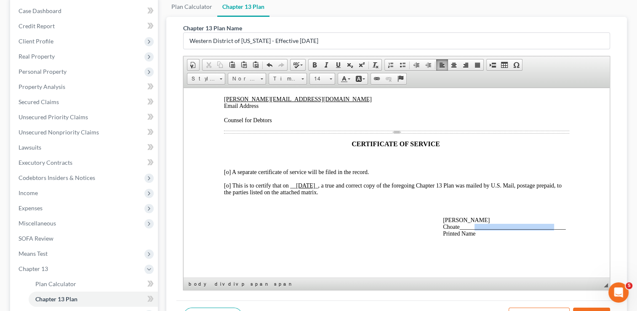
drag, startPoint x: 487, startPoint y: 233, endPoint x: 584, endPoint y: 239, distance: 97.8
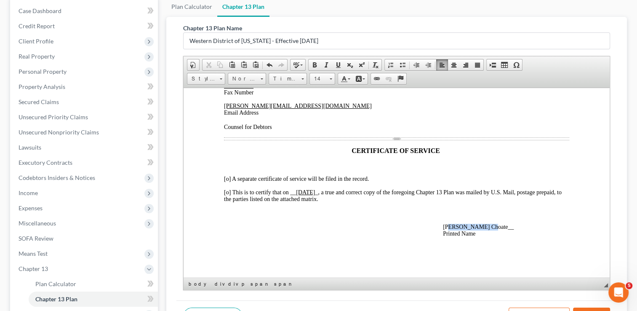
drag, startPoint x: 454, startPoint y: 225, endPoint x: 482, endPoint y: 224, distance: 28.2
click at [482, 224] on span "[PERSON_NAME] Choate__ Printed Name" at bounding box center [478, 229] width 71 height 13
click at [339, 63] on span at bounding box center [338, 64] width 7 height 7
click at [501, 224] on p "__ [PERSON_NAME] __ Printed Name" at bounding box center [506, 229] width 126 height 13
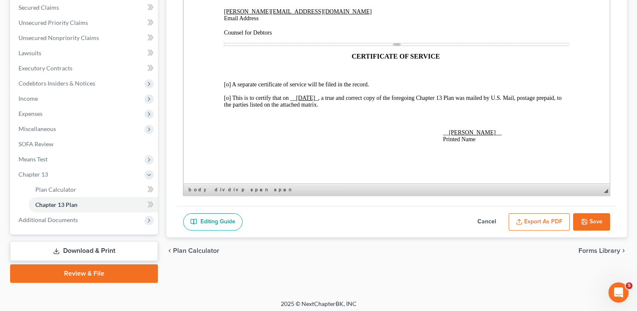
scroll to position [181, 0]
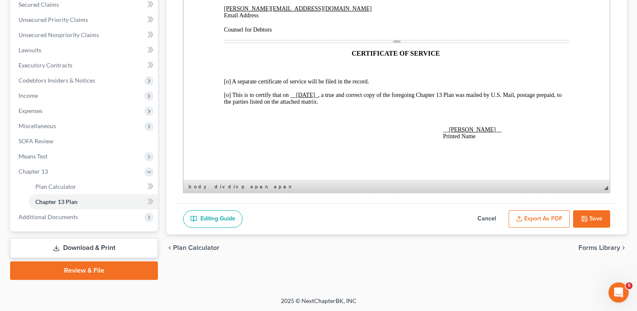
click at [590, 216] on button "Save" at bounding box center [591, 219] width 37 height 18
select select "2"
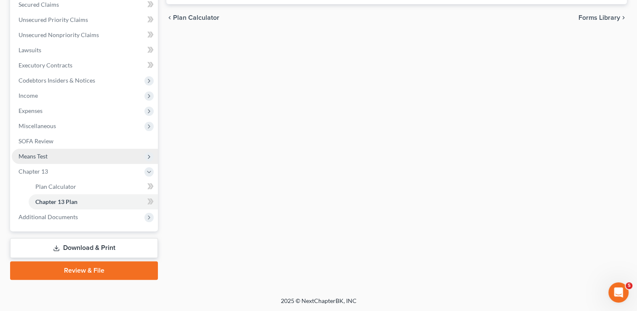
click at [57, 159] on span "Means Test" at bounding box center [85, 156] width 146 height 15
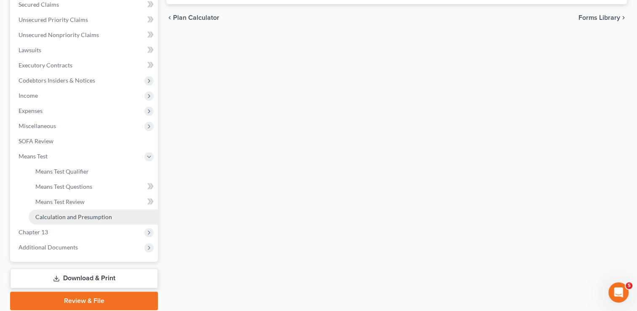
click at [85, 218] on span "Calculation and Presumption" at bounding box center [73, 216] width 77 height 7
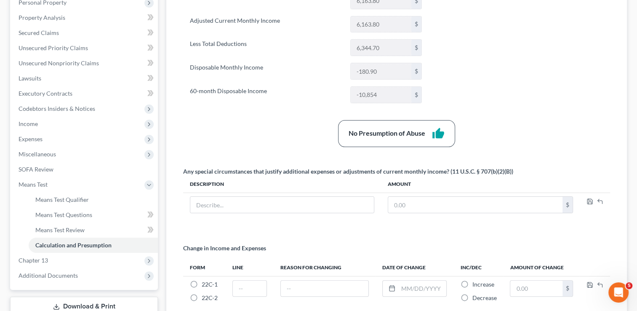
scroll to position [168, 0]
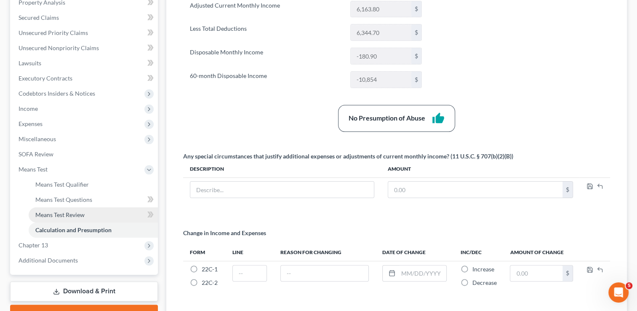
click at [86, 213] on link "Means Test Review" at bounding box center [93, 214] width 129 height 15
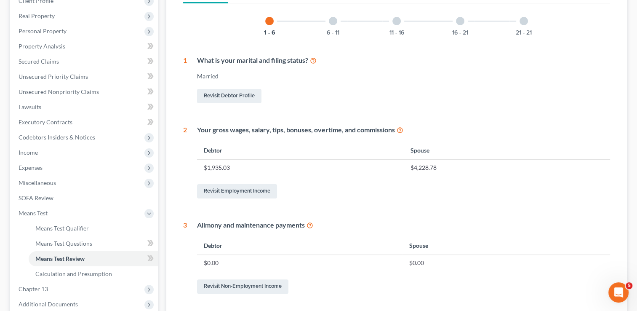
scroll to position [126, 0]
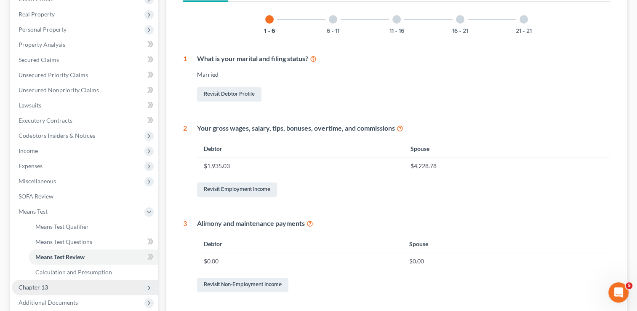
click at [34, 289] on span "Chapter 13" at bounding box center [33, 286] width 29 height 7
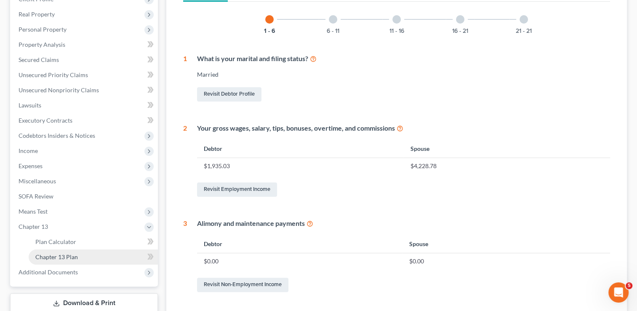
click at [68, 255] on span "Chapter 13 Plan" at bounding box center [56, 256] width 43 height 7
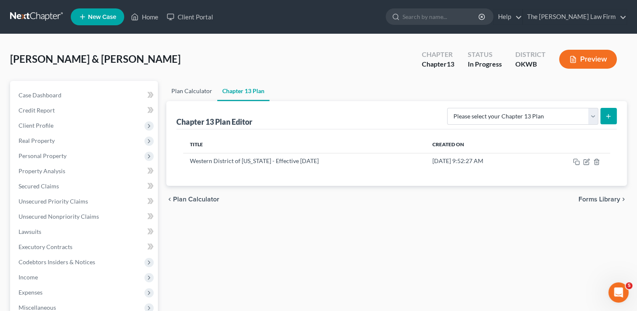
click at [204, 96] on link "Plan Calculator" at bounding box center [191, 91] width 51 height 20
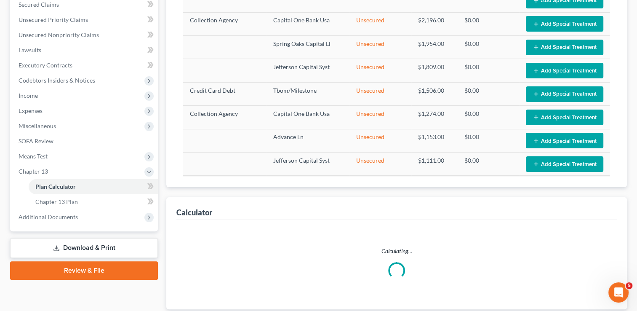
scroll to position [337, 0]
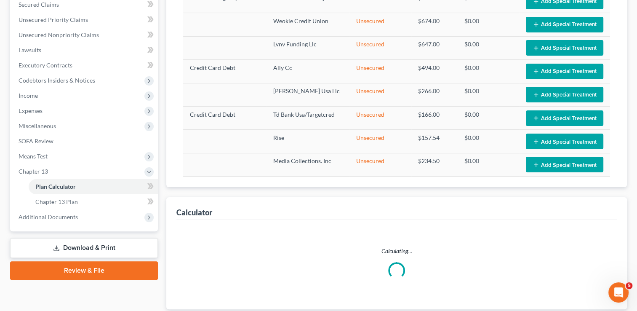
select select "59"
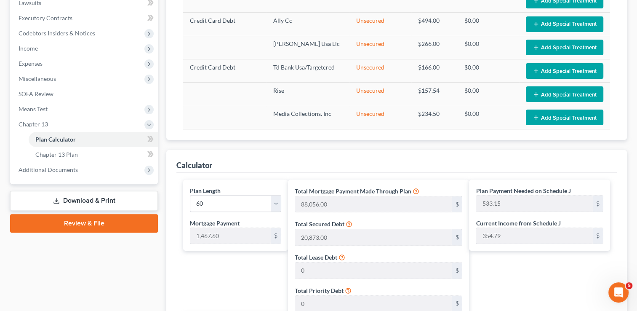
scroll to position [224, 0]
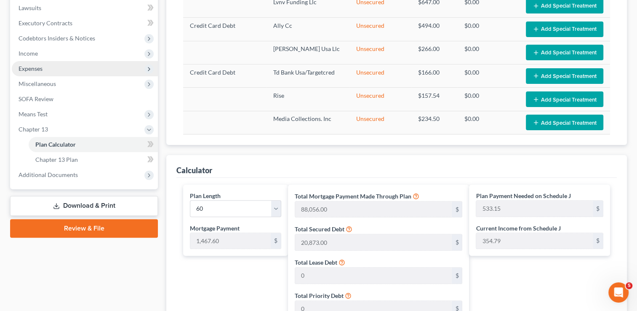
click at [62, 69] on span "Expenses" at bounding box center [85, 68] width 146 height 15
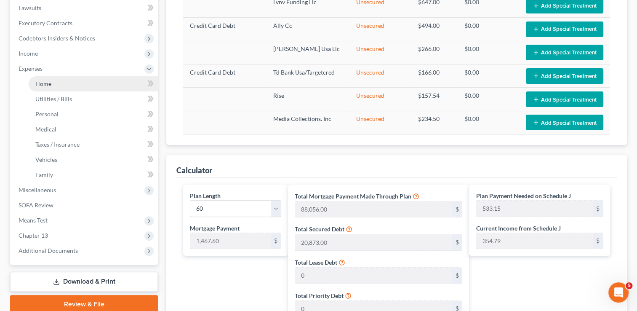
click at [62, 83] on link "Home" at bounding box center [93, 83] width 129 height 15
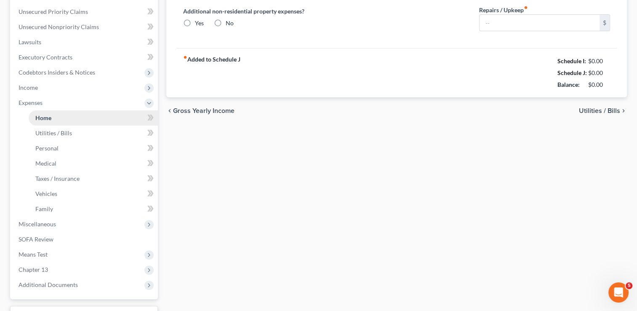
scroll to position [16, 0]
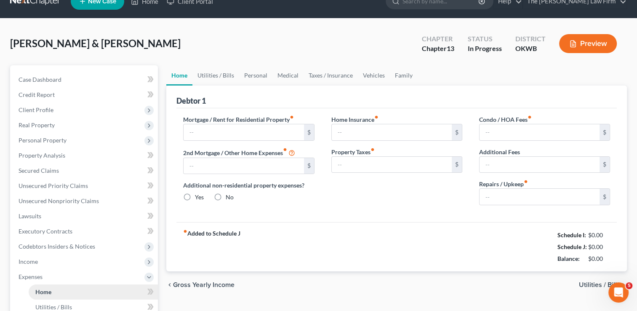
type input "1,467.60"
type input "0.00"
radio input "true"
type input "0.00"
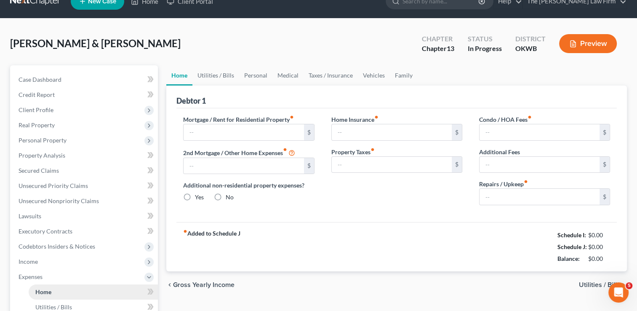
type input "0.00"
type input "100.00"
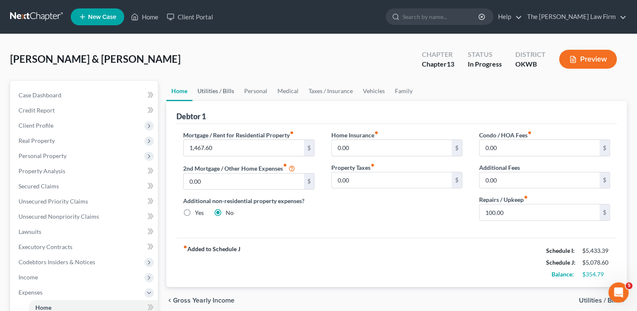
click at [228, 91] on link "Utilities / Bills" at bounding box center [215, 91] width 47 height 20
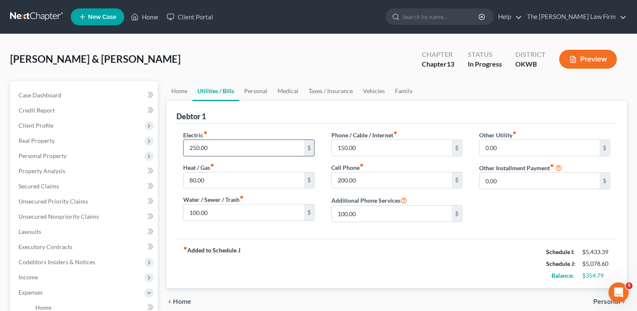
click at [231, 146] on input "250.00" at bounding box center [244, 148] width 120 height 16
type input "200.00"
click at [222, 206] on input "100.00" at bounding box center [244, 212] width 120 height 16
type input "8"
type input "80.00"
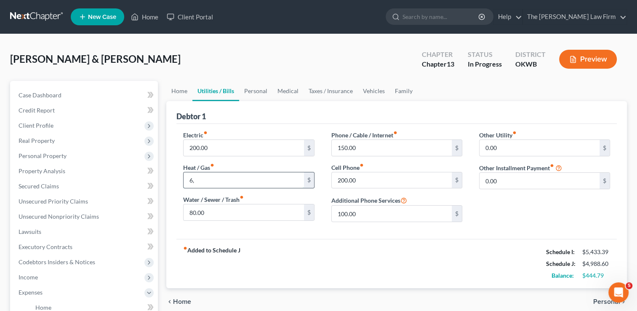
type input "6"
type input "60.00"
click at [312, 239] on div "fiber_manual_record Added to Schedule J Schedule I: $5,433.39 Schedule J: $4,98…" at bounding box center [396, 263] width 440 height 49
click at [366, 144] on input "150.00" at bounding box center [392, 148] width 120 height 16
type input "120.00"
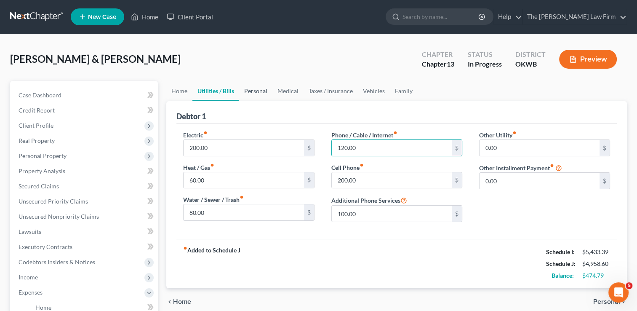
click at [259, 91] on link "Personal" at bounding box center [255, 91] width 33 height 20
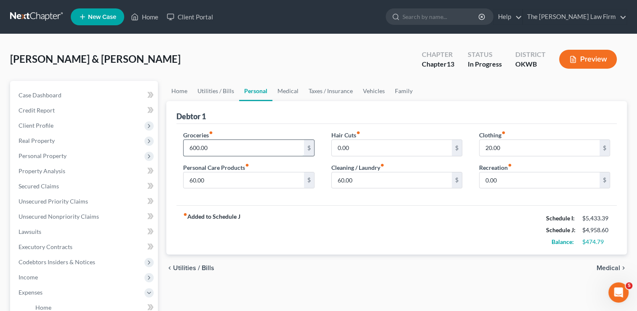
click at [219, 147] on input "600.00" at bounding box center [244, 148] width 120 height 16
type input "500.00"
click at [366, 218] on div "fiber_manual_record Added to Schedule J Schedule I: $5,433.39 Schedule J: $4,85…" at bounding box center [396, 229] width 440 height 49
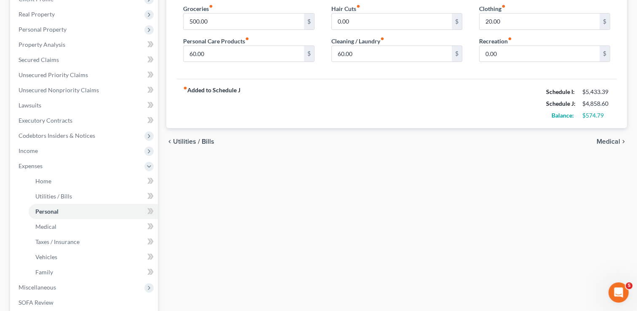
scroll to position [211, 0]
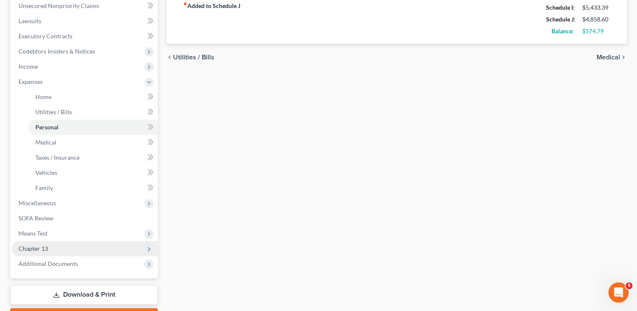
click at [51, 248] on span "Chapter 13" at bounding box center [85, 248] width 146 height 15
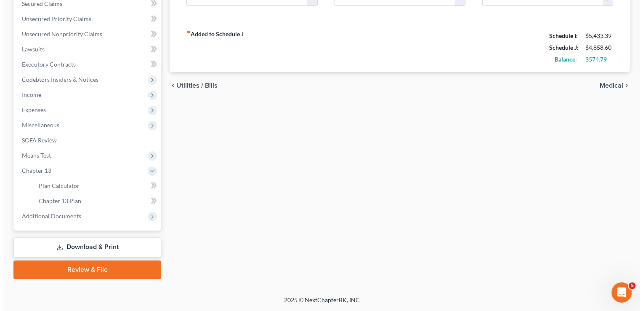
scroll to position [181, 0]
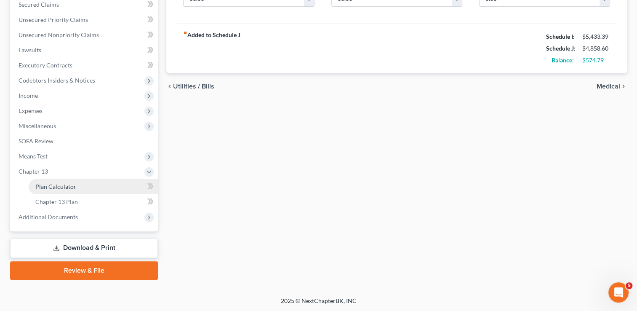
click at [74, 186] on span "Plan Calculator" at bounding box center [55, 186] width 41 height 7
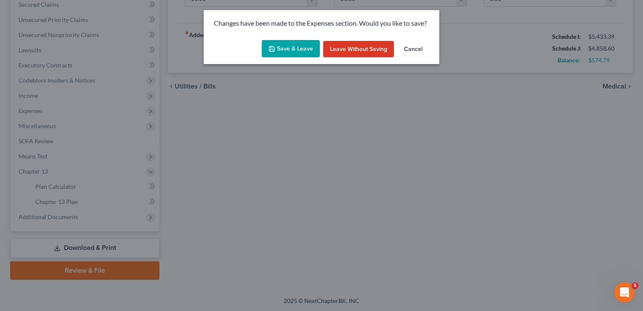
click at [295, 49] on button "Save & Leave" at bounding box center [291, 49] width 58 height 18
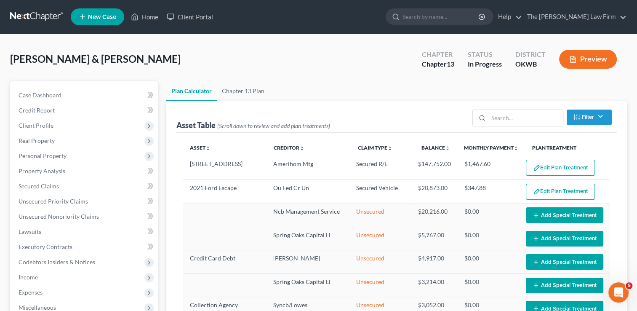
select select "59"
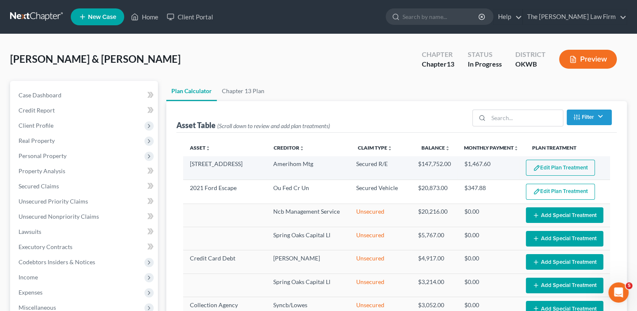
click at [546, 171] on button "Edit Plan Treatment" at bounding box center [560, 168] width 69 height 16
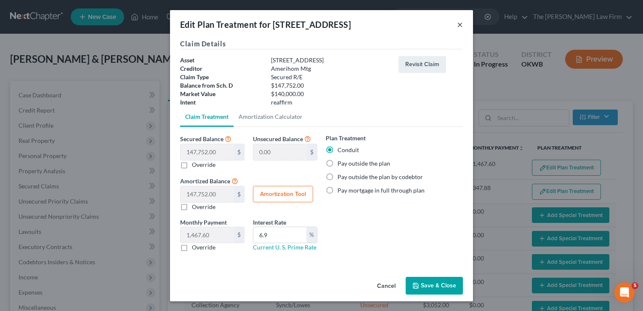
click at [458, 26] on button "×" at bounding box center [460, 24] width 6 height 10
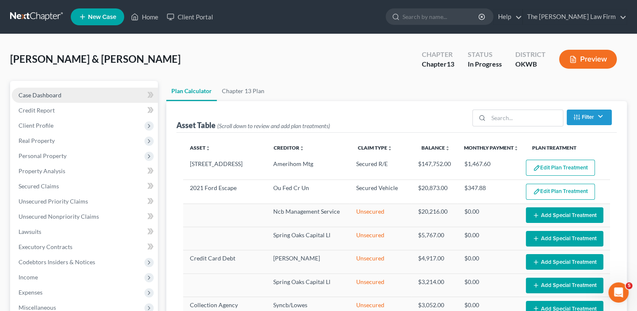
click at [52, 88] on link "Case Dashboard" at bounding box center [85, 95] width 146 height 15
select select "1"
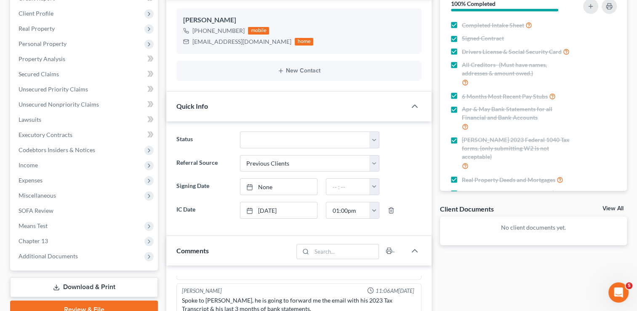
scroll to position [126, 0]
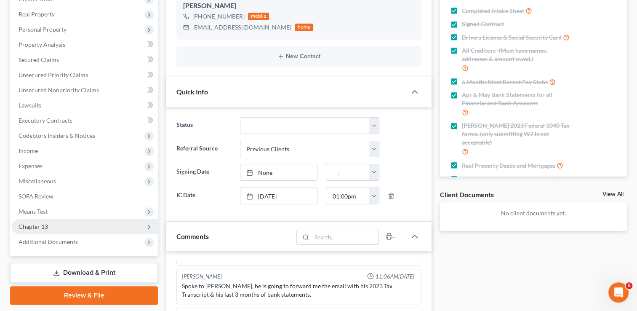
click at [44, 228] on span "Chapter 13" at bounding box center [33, 226] width 29 height 7
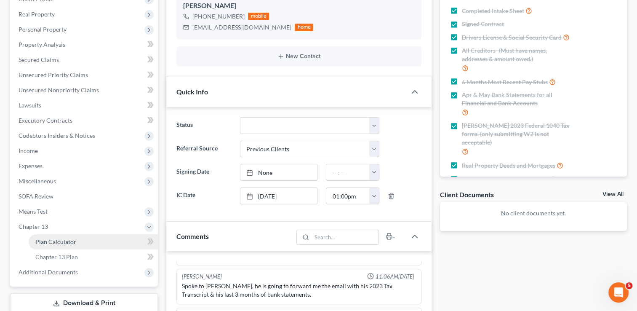
click at [80, 243] on link "Plan Calculator" at bounding box center [93, 241] width 129 height 15
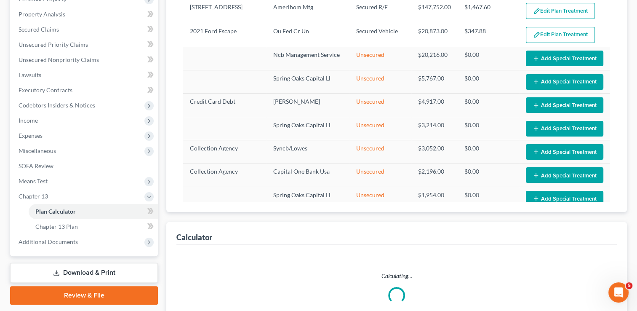
select select "59"
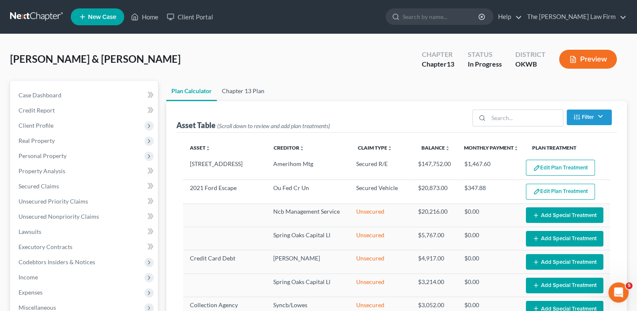
click at [241, 90] on link "Chapter 13 Plan" at bounding box center [243, 91] width 53 height 20
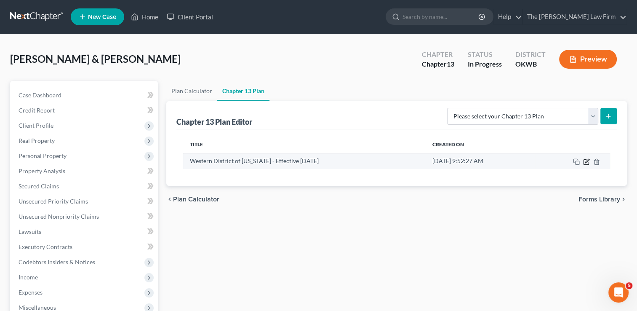
click at [588, 162] on icon "button" at bounding box center [586, 161] width 7 height 7
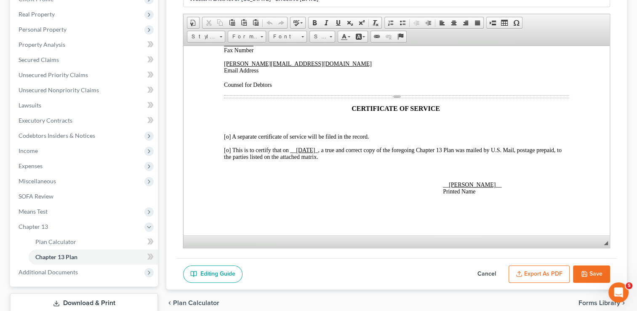
scroll to position [2111, 0]
click at [538, 269] on button "Export as PDF" at bounding box center [539, 274] width 61 height 18
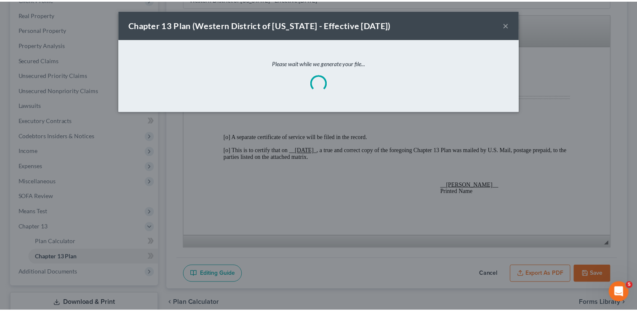
scroll to position [2104, 0]
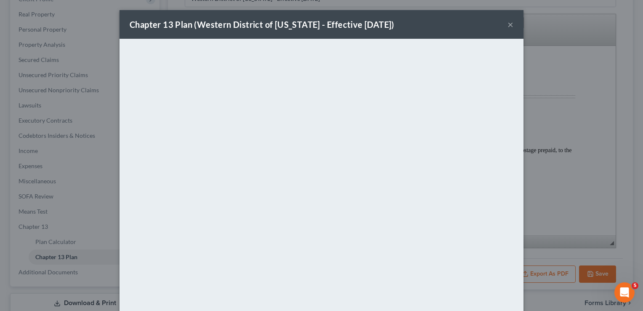
click at [414, 25] on div "Chapter 13 Plan (Western District of [US_STATE] - Effective [DATE]) ×" at bounding box center [322, 24] width 404 height 29
click at [509, 24] on button "×" at bounding box center [511, 24] width 6 height 10
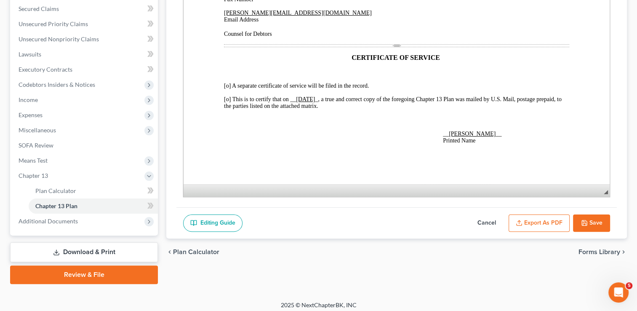
scroll to position [181, 0]
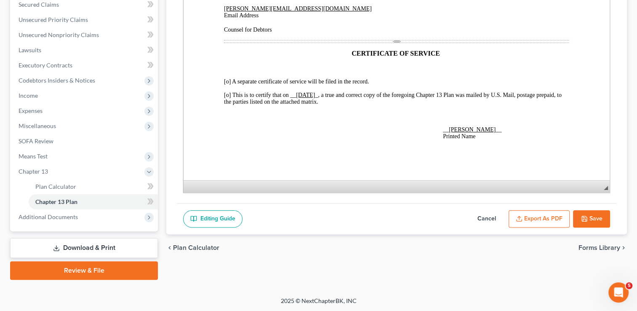
click at [588, 216] on button "Save" at bounding box center [591, 219] width 37 height 18
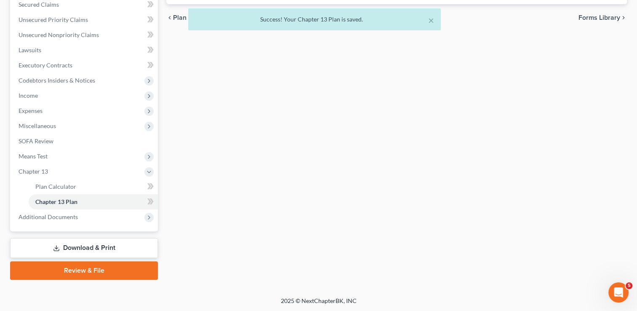
click at [104, 245] on link "Download & Print" at bounding box center [84, 248] width 148 height 20
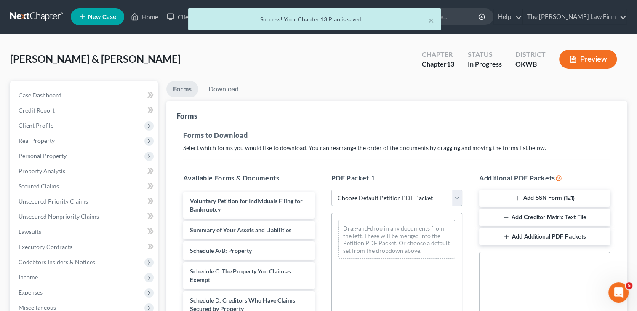
click at [391, 198] on select "Choose Default Petition PDF Packet Complete Bankruptcy Petition (all forms and …" at bounding box center [396, 197] width 131 height 17
select select "0"
click at [331, 189] on select "Choose Default Petition PDF Packet Complete Bankruptcy Petition (all forms and …" at bounding box center [396, 197] width 131 height 17
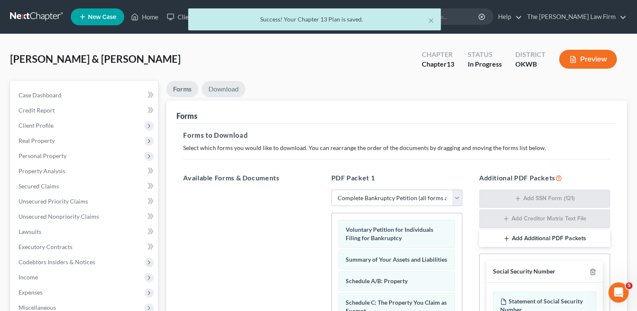
click at [224, 90] on link "Download" at bounding box center [224, 89] width 44 height 16
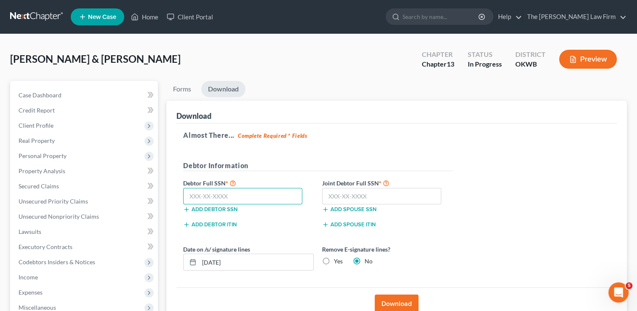
click at [215, 195] on input "text" at bounding box center [242, 196] width 119 height 17
type input "400-33-6491"
click at [359, 197] on input "text" at bounding box center [381, 196] width 119 height 17
click at [395, 195] on input "text" at bounding box center [381, 196] width 119 height 17
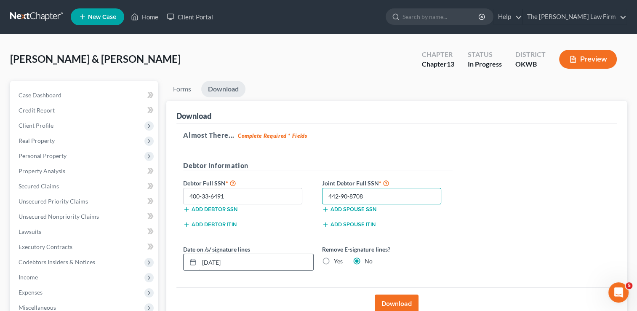
type input "442-90-8708"
click at [241, 262] on input "[DATE]" at bounding box center [256, 262] width 114 height 16
drag, startPoint x: 241, startPoint y: 262, endPoint x: 185, endPoint y: 273, distance: 56.6
click at [189, 267] on div "[DATE]" at bounding box center [248, 261] width 131 height 17
type input "[DATE]"
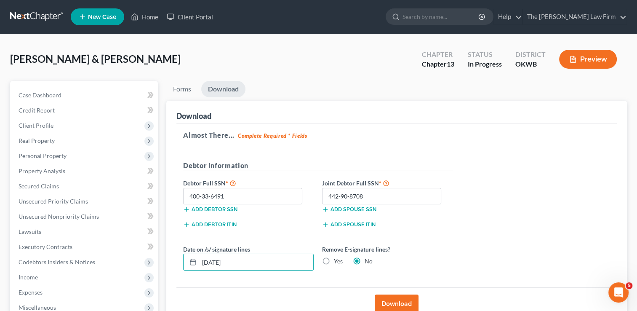
click at [399, 303] on button "Download" at bounding box center [397, 303] width 44 height 19
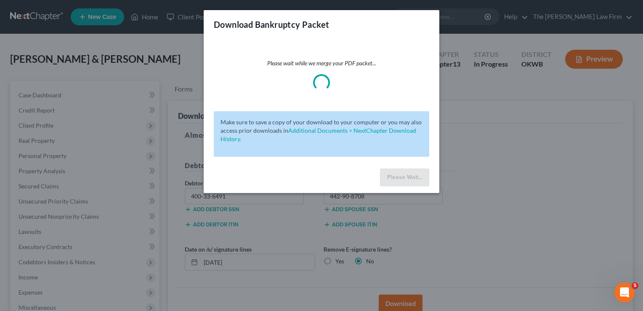
click at [431, 23] on div "Download Bankruptcy Packet" at bounding box center [322, 24] width 236 height 29
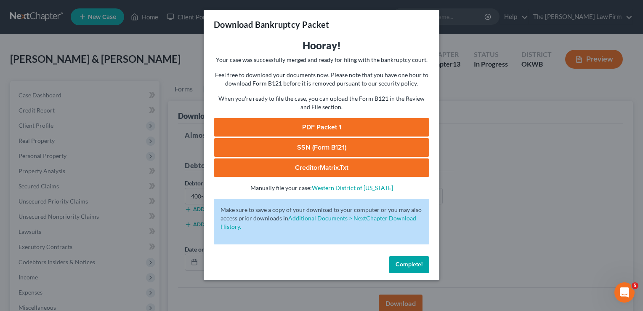
click at [411, 267] on span "Complete!" at bounding box center [409, 264] width 27 height 7
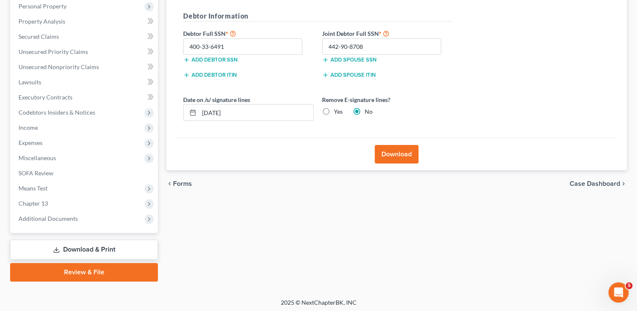
scroll to position [151, 0]
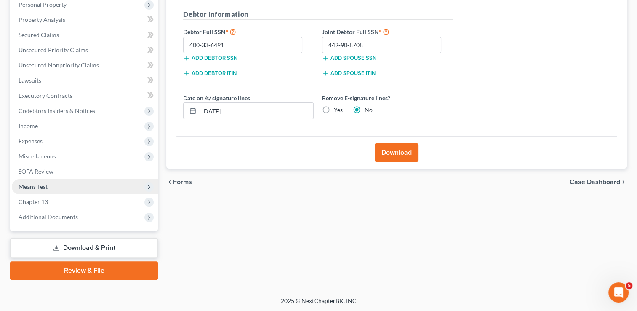
click at [55, 186] on span "Means Test" at bounding box center [85, 186] width 146 height 15
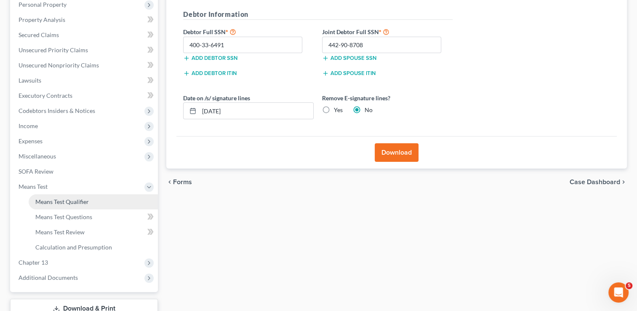
click at [81, 203] on span "Means Test Qualifier" at bounding box center [61, 201] width 53 height 7
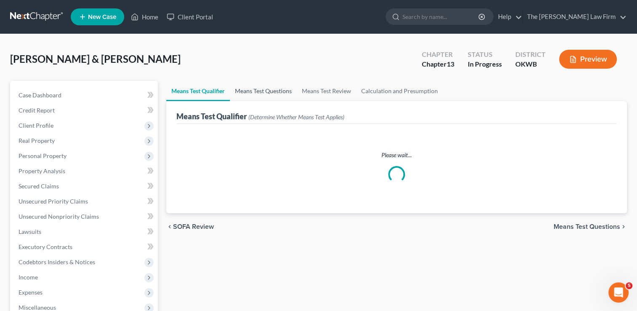
click at [270, 90] on link "Means Test Questions" at bounding box center [263, 91] width 67 height 20
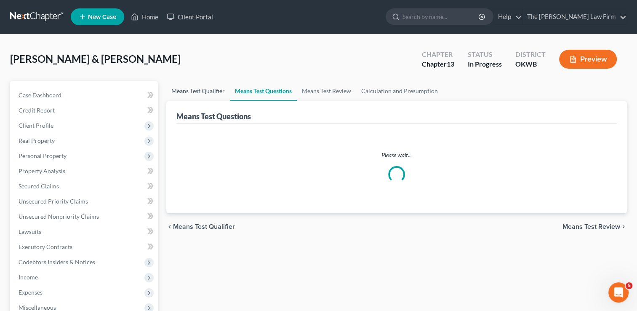
click at [196, 87] on link "Means Test Qualifier" at bounding box center [198, 91] width 64 height 20
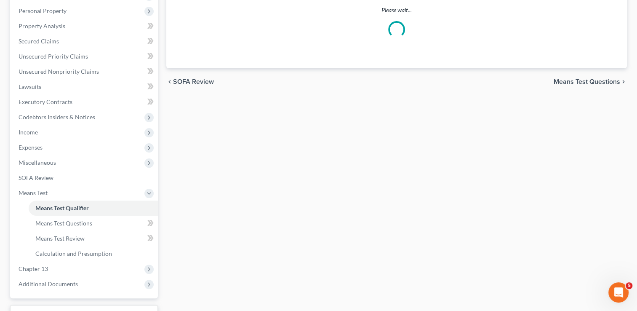
scroll to position [168, 0]
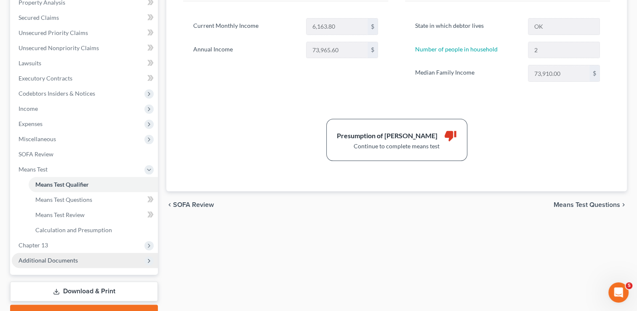
click at [29, 259] on span "Additional Documents" at bounding box center [48, 259] width 59 height 7
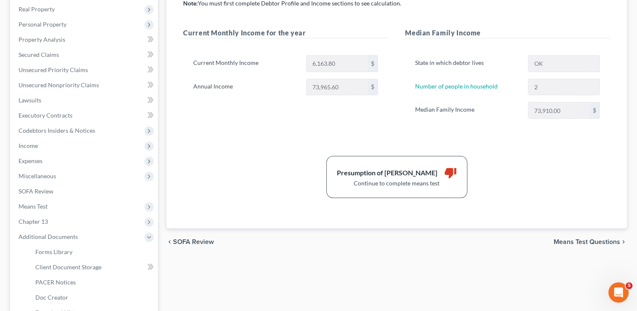
scroll to position [42, 0]
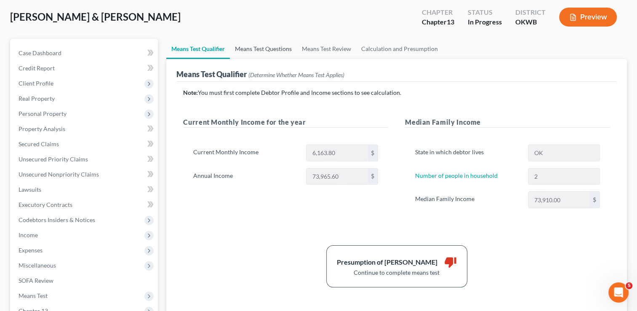
click at [260, 45] on link "Means Test Questions" at bounding box center [263, 49] width 67 height 20
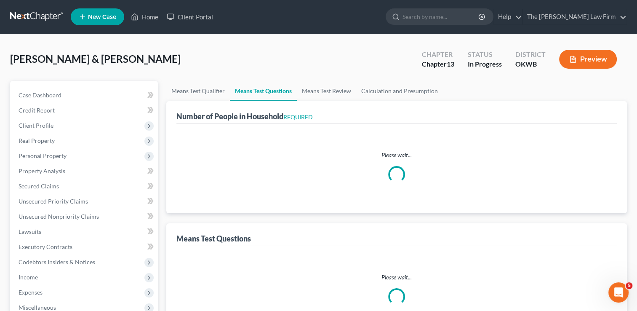
select select "0"
select select "60"
select select "1"
select select "60"
select select "2"
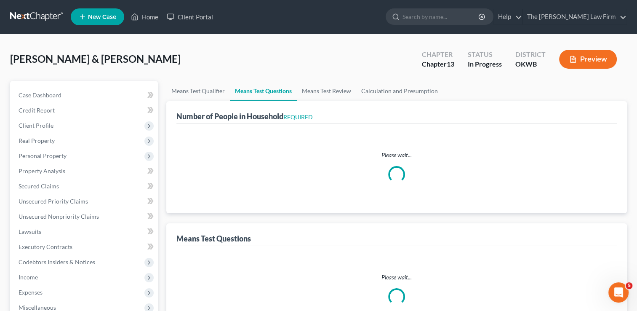
select select "1"
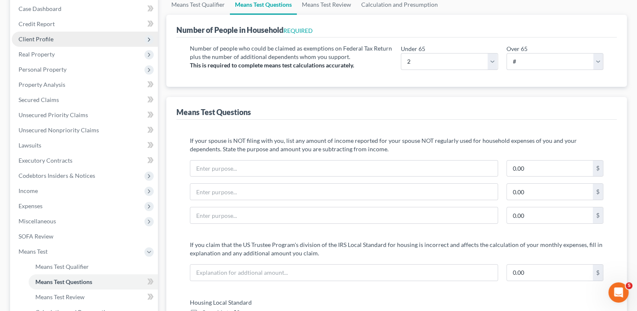
scroll to position [42, 0]
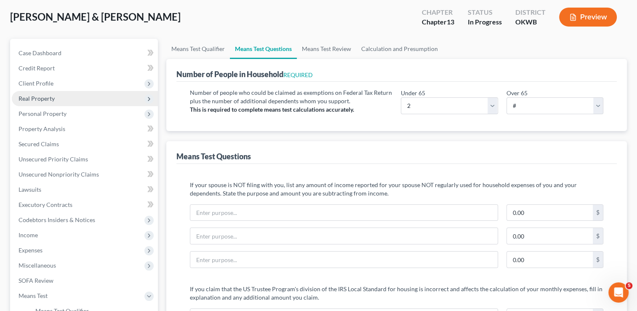
click at [57, 97] on span "Real Property" at bounding box center [85, 98] width 146 height 15
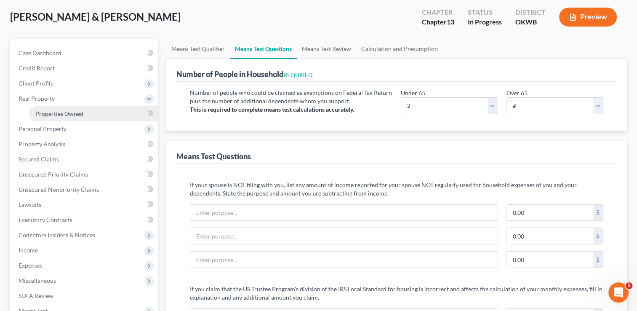
click at [64, 115] on span "Properties Owned" at bounding box center [59, 113] width 48 height 7
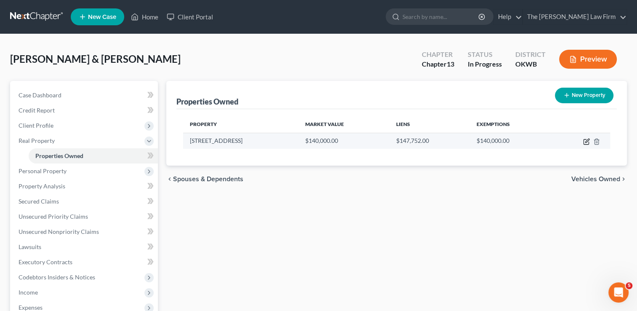
click at [587, 143] on icon "button" at bounding box center [586, 141] width 7 height 7
select select "37"
select select "2"
select select "33"
select select "2"
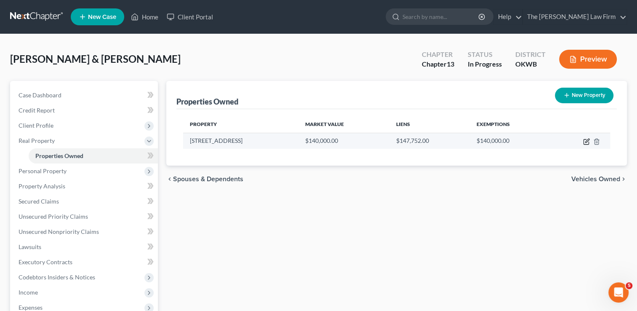
select select "2"
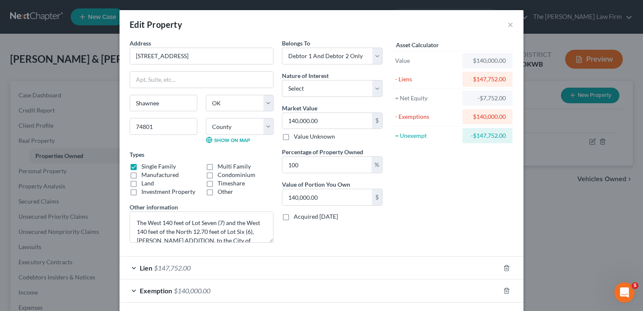
click at [208, 268] on div "Lien $147,752.00" at bounding box center [310, 267] width 381 height 22
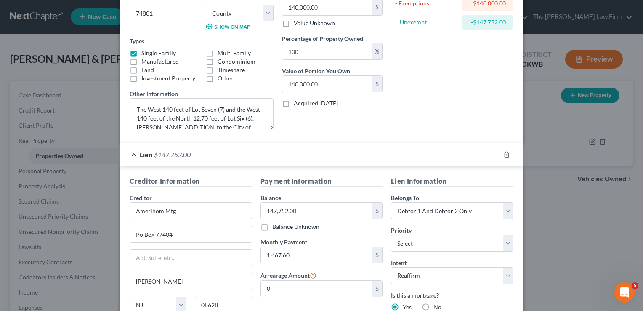
scroll to position [126, 0]
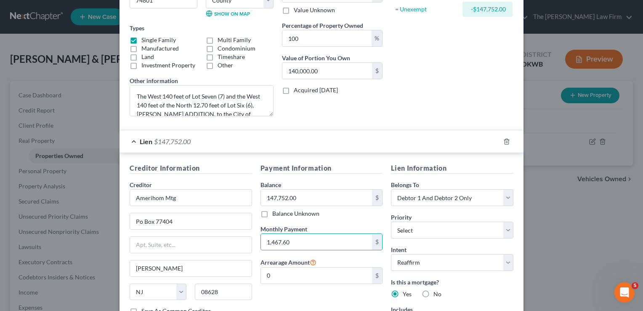
click at [404, 105] on div "Asset Calculator Value $140,000.00 - Liens $147,752.00 = Net Equity -$7,752.00 …" at bounding box center [452, 17] width 131 height 211
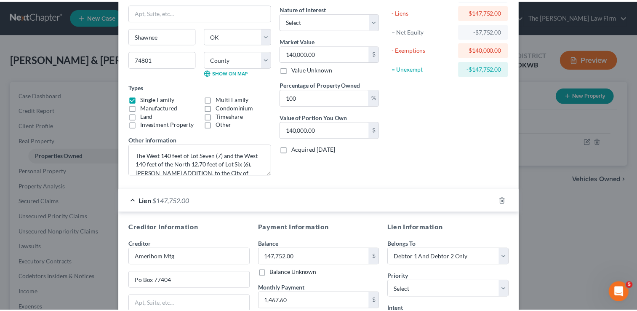
scroll to position [0, 0]
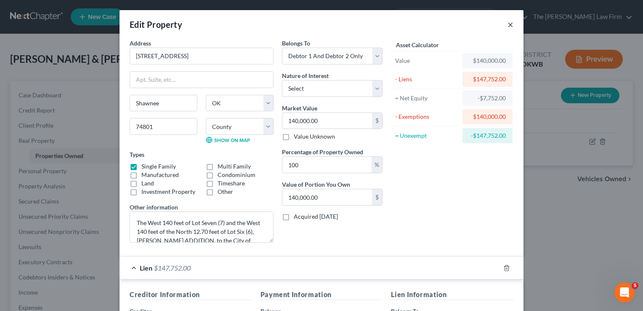
click at [508, 23] on button "×" at bounding box center [511, 24] width 6 height 10
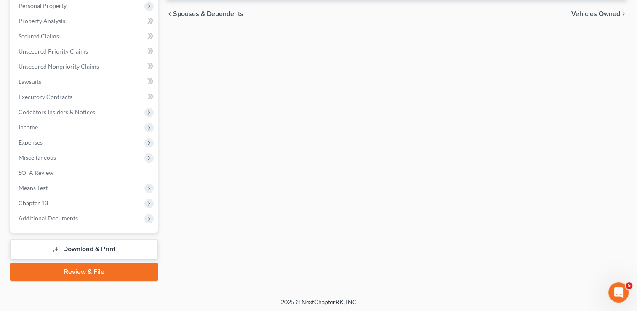
scroll to position [166, 0]
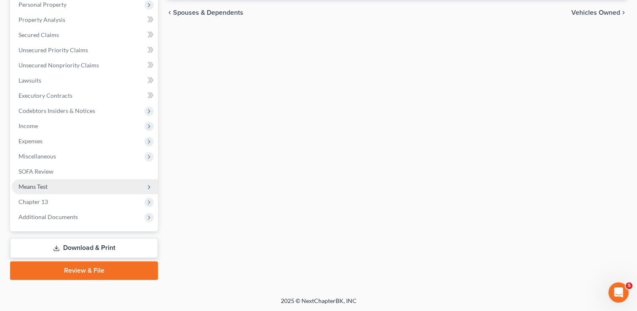
click at [45, 187] on span "Means Test" at bounding box center [33, 186] width 29 height 7
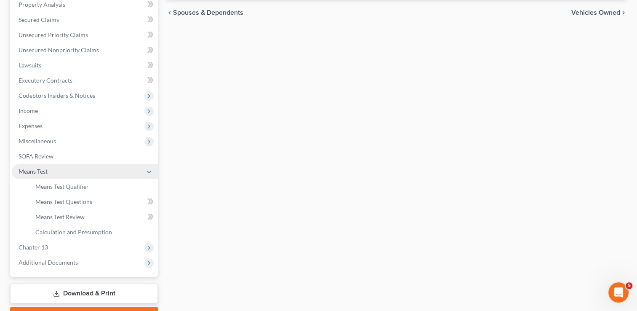
scroll to position [151, 0]
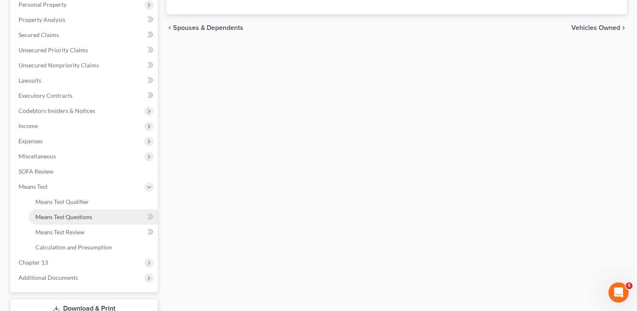
click at [76, 216] on span "Means Test Questions" at bounding box center [63, 216] width 57 height 7
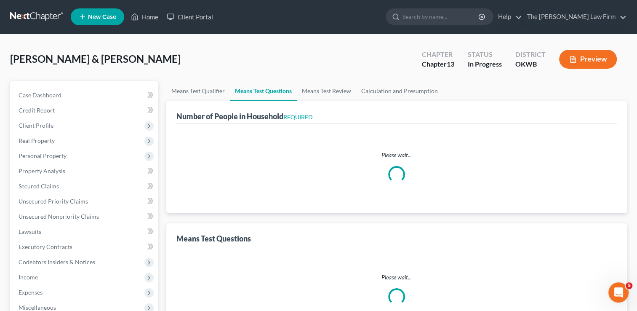
select select "0"
select select "60"
select select "1"
select select "60"
select select "1"
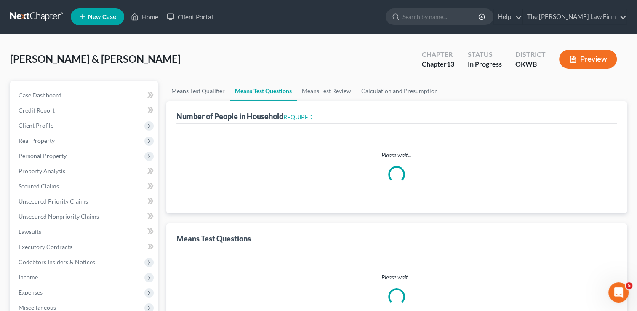
select select "2"
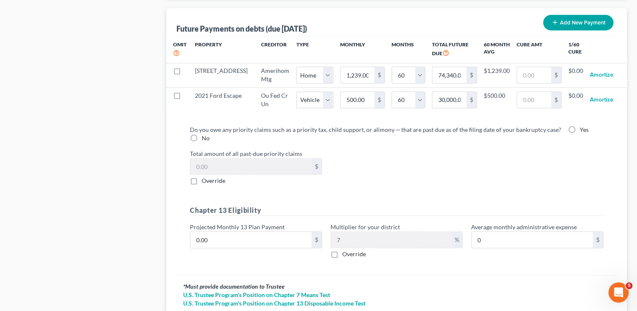
scroll to position [758, 0]
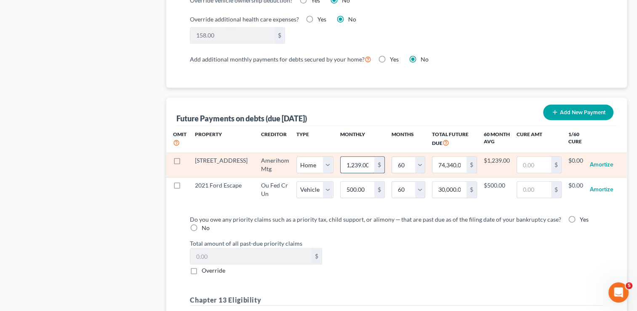
click at [351, 161] on input "1,239.00" at bounding box center [358, 165] width 34 height 16
type input "0.00"
select select "0"
select select "60"
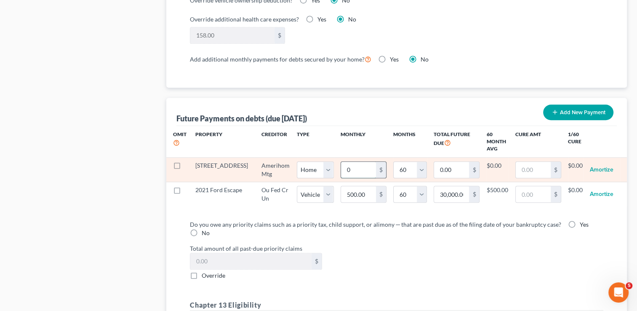
click at [348, 166] on input "0" at bounding box center [358, 170] width 35 height 16
paste input "1,467.6"
type input "1,467.60"
type input "88,056.00"
select select "0"
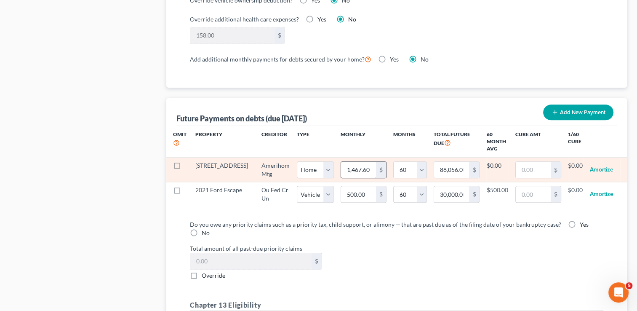
select select "60"
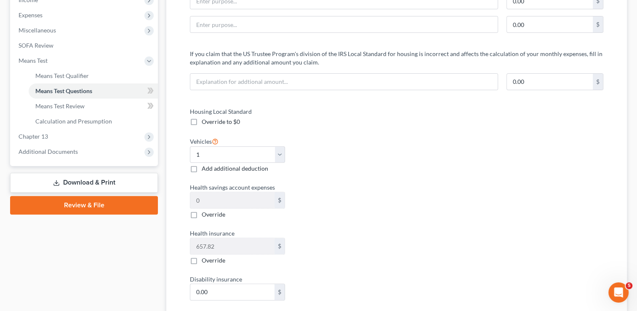
scroll to position [295, 0]
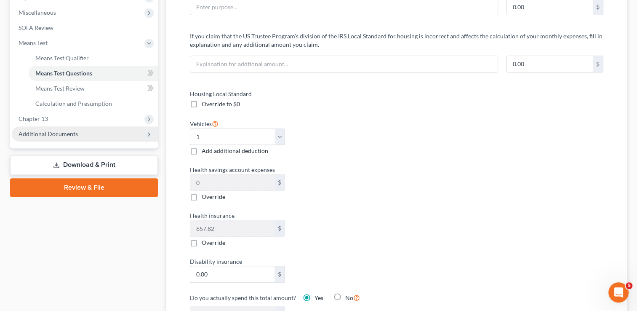
click at [59, 133] on span "Additional Documents" at bounding box center [48, 133] width 59 height 7
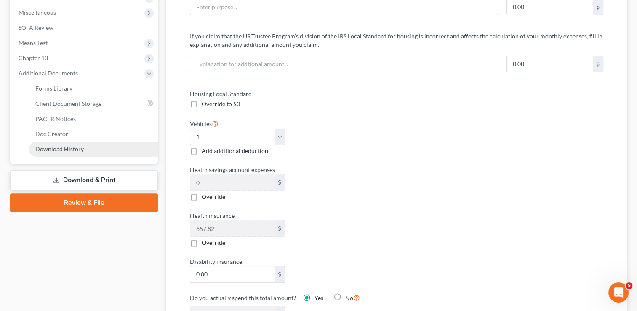
click at [78, 148] on span "Download History" at bounding box center [59, 148] width 48 height 7
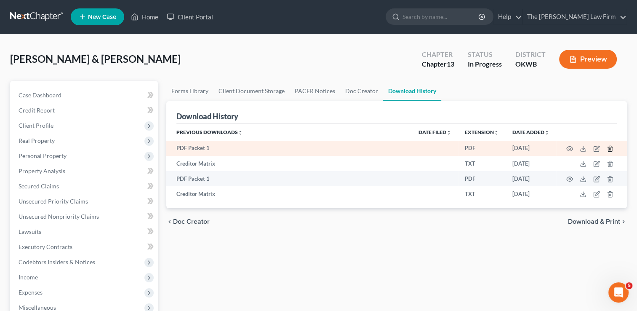
click at [610, 149] on line "button" at bounding box center [610, 149] width 0 height 2
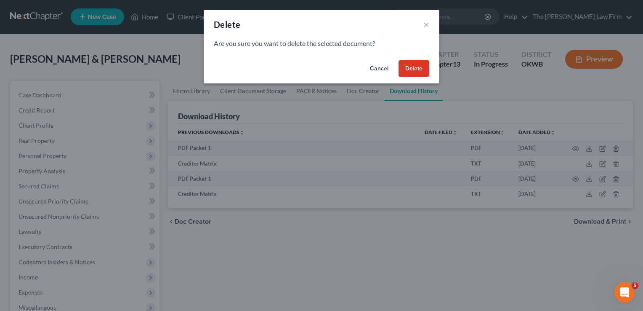
click at [424, 65] on button "Delete" at bounding box center [414, 68] width 31 height 17
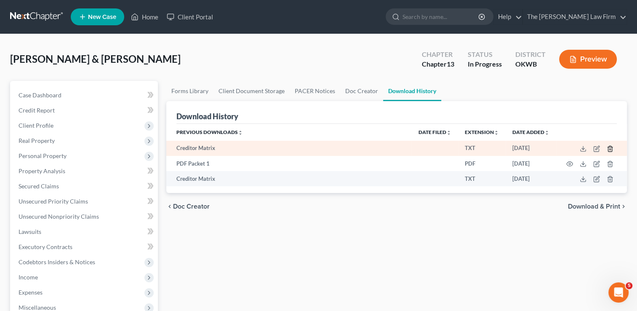
click at [608, 147] on icon "button" at bounding box center [610, 148] width 4 height 5
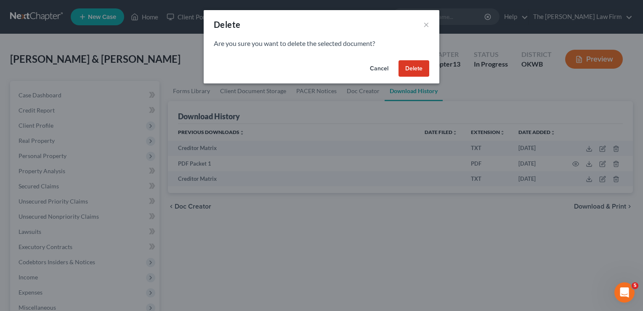
click at [424, 68] on button "Delete" at bounding box center [414, 68] width 31 height 17
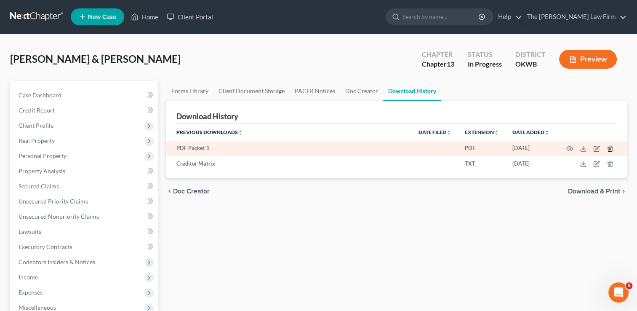
click at [610, 149] on line "button" at bounding box center [610, 149] width 0 height 2
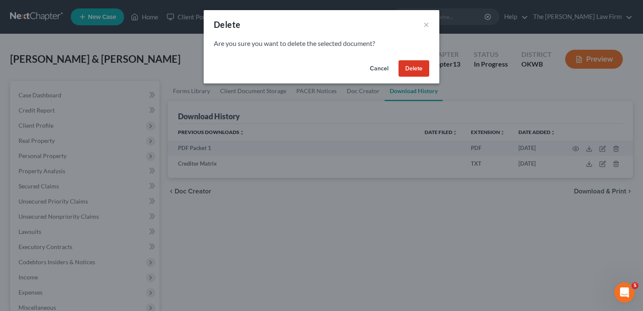
click at [413, 66] on button "Delete" at bounding box center [414, 68] width 31 height 17
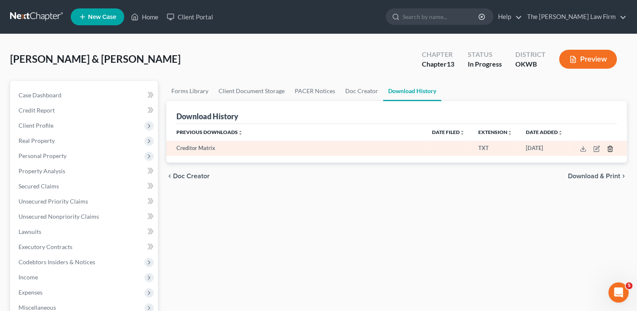
click at [610, 149] on line "button" at bounding box center [610, 149] width 0 height 2
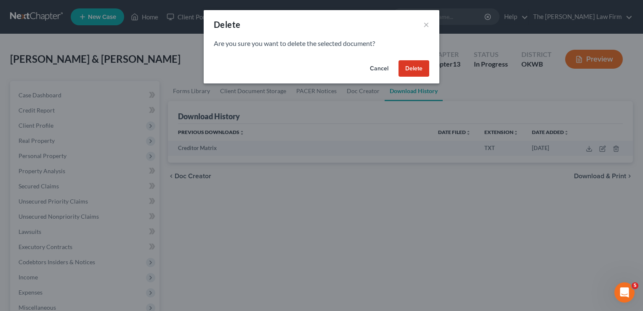
click at [412, 69] on button "Delete" at bounding box center [414, 68] width 31 height 17
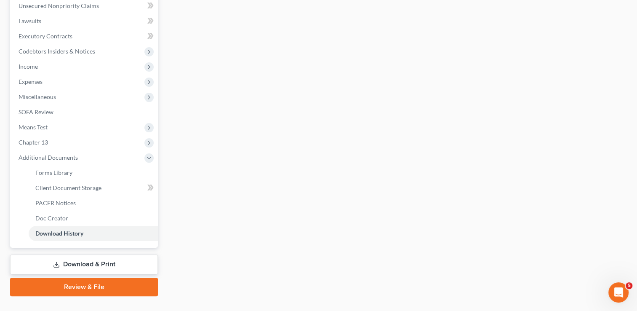
click at [73, 256] on link "Download & Print" at bounding box center [84, 264] width 148 height 20
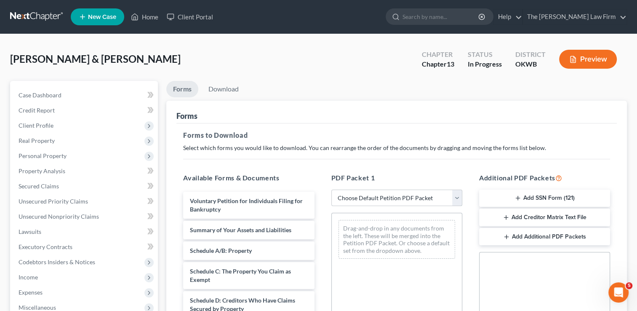
click at [385, 201] on select "Choose Default Petition PDF Packet Complete Bankruptcy Petition (all forms and …" at bounding box center [396, 197] width 131 height 17
select select "0"
click at [331, 189] on select "Choose Default Petition PDF Packet Complete Bankruptcy Petition (all forms and …" at bounding box center [396, 197] width 131 height 17
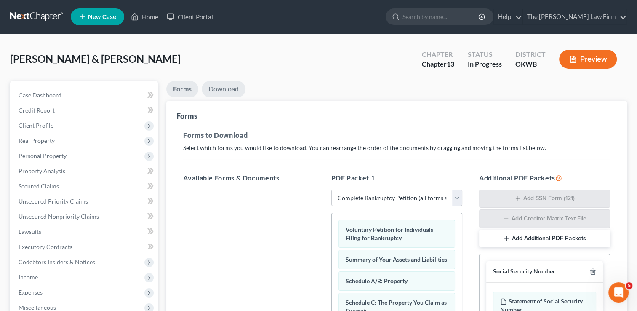
click at [224, 88] on link "Download" at bounding box center [224, 89] width 44 height 16
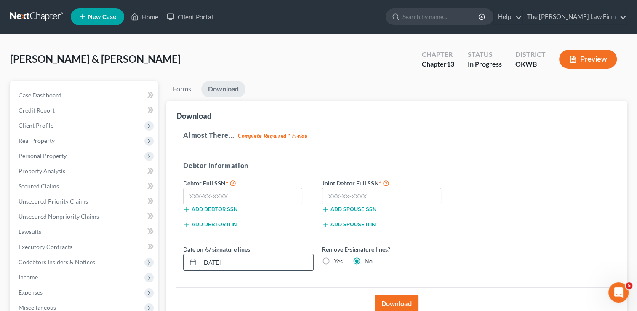
click at [248, 263] on input "[DATE]" at bounding box center [256, 262] width 114 height 16
drag, startPoint x: 189, startPoint y: 264, endPoint x: 165, endPoint y: 299, distance: 42.7
click at [173, 270] on div "Download Almost There... Complete Required * Fields Debtor Information Debtor F…" at bounding box center [396, 210] width 461 height 219
type input "[DATE]"
click at [381, 195] on input "text" at bounding box center [381, 196] width 119 height 17
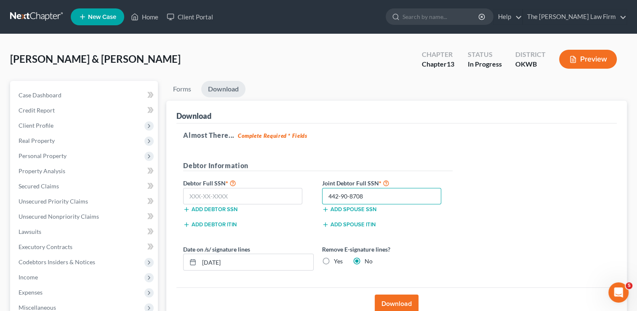
type input "442-90-8708"
click at [232, 194] on input "text" at bounding box center [242, 196] width 119 height 17
type input "400-33-6491"
click at [400, 300] on button "Download" at bounding box center [397, 303] width 44 height 19
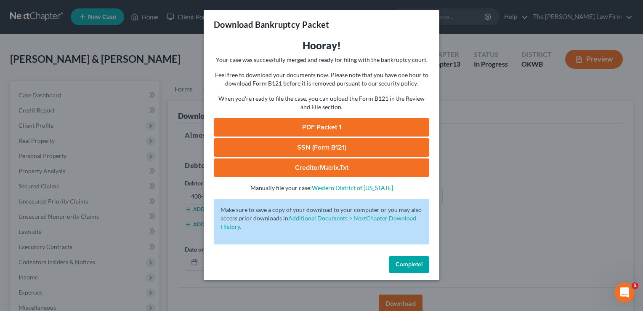
click at [330, 146] on link "SSN (Form B121)" at bounding box center [322, 147] width 216 height 19
click at [322, 123] on link "PDF Packet 1" at bounding box center [322, 127] width 216 height 19
click at [315, 147] on link "SSN (Form B121)" at bounding box center [322, 147] width 216 height 19
click at [338, 146] on link "SSN (Form B121)" at bounding box center [322, 147] width 216 height 19
click at [323, 127] on link "PDF Packet 1" at bounding box center [322, 127] width 216 height 19
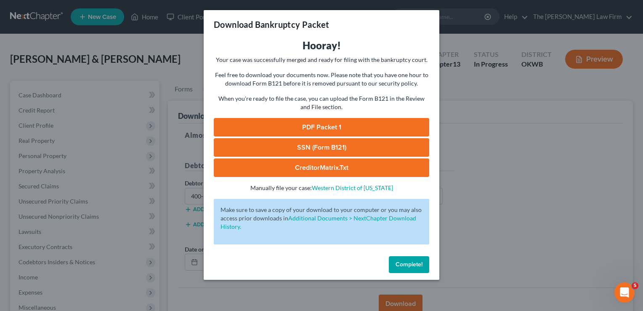
click at [354, 146] on link "SSN (Form B121)" at bounding box center [322, 147] width 216 height 19
drag, startPoint x: 408, startPoint y: 261, endPoint x: 440, endPoint y: 259, distance: 32.1
click at [408, 261] on span "Complete!" at bounding box center [409, 264] width 27 height 7
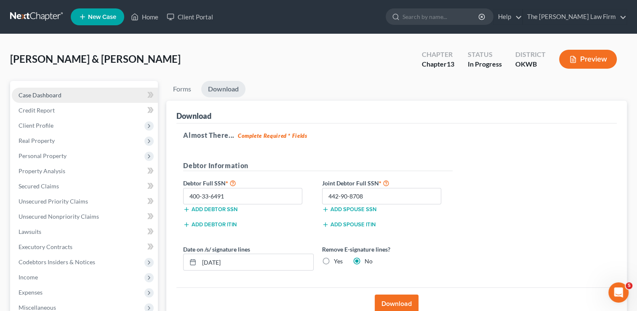
click at [40, 96] on span "Case Dashboard" at bounding box center [40, 94] width 43 height 7
select select "1"
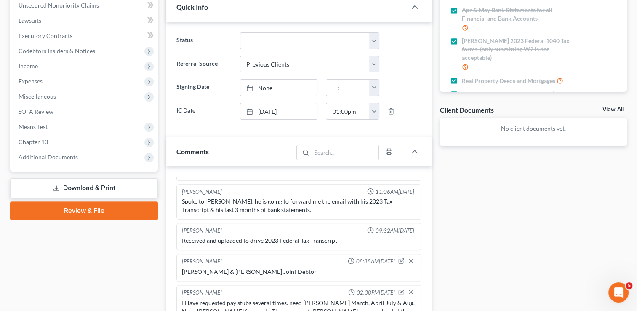
scroll to position [211, 0]
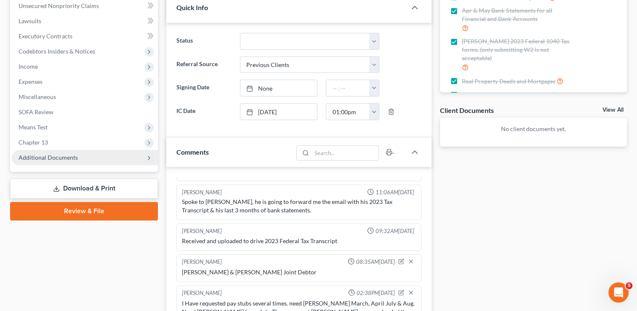
drag, startPoint x: 61, startPoint y: 156, endPoint x: 74, endPoint y: 154, distance: 13.2
click at [61, 156] on span "Additional Documents" at bounding box center [48, 157] width 59 height 7
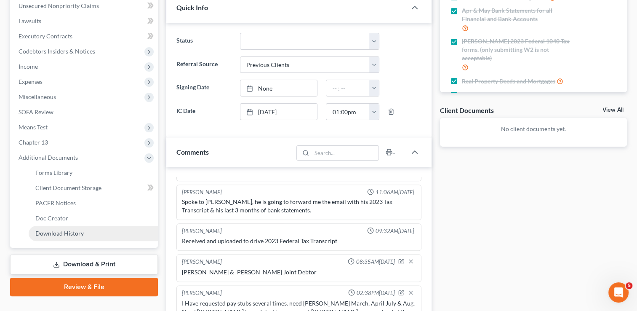
click at [61, 232] on span "Download History" at bounding box center [59, 232] width 48 height 7
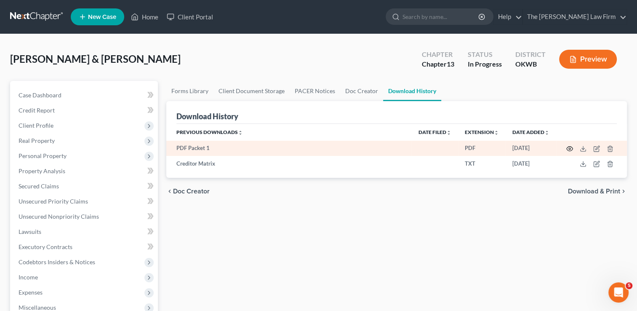
click at [569, 148] on icon "button" at bounding box center [569, 148] width 7 height 7
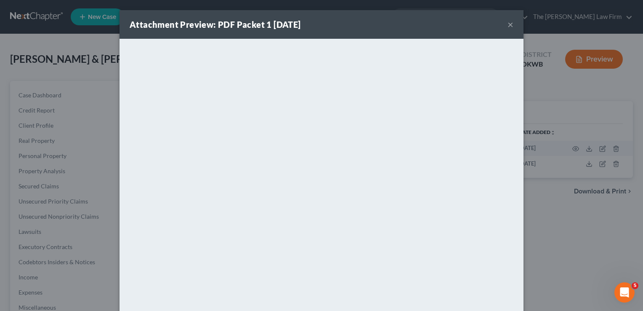
click at [508, 24] on button "×" at bounding box center [511, 24] width 6 height 10
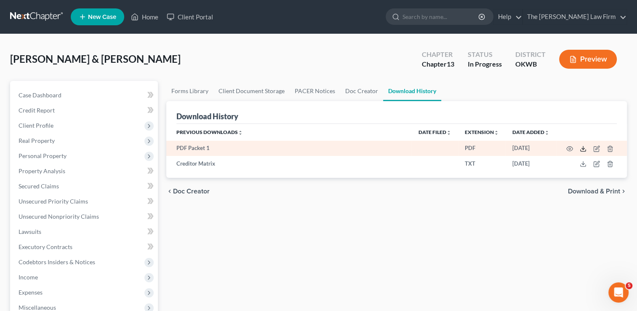
click at [584, 147] on icon at bounding box center [583, 148] width 7 height 7
click at [569, 149] on icon "button" at bounding box center [569, 148] width 7 height 7
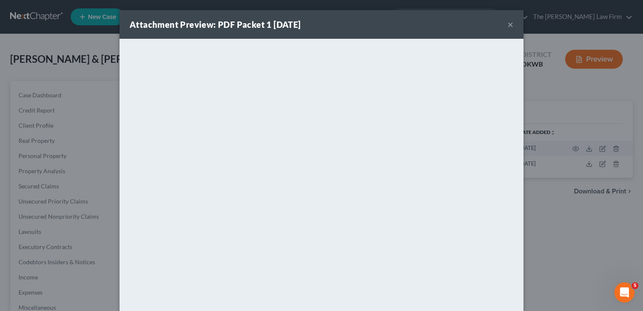
click at [556, 194] on div "Attachment Preview: PDF Packet 1 [DATE] × <object ng-attr-data='[URL][DOMAIN_NA…" at bounding box center [321, 155] width 643 height 311
